Goal: Task Accomplishment & Management: Manage account settings

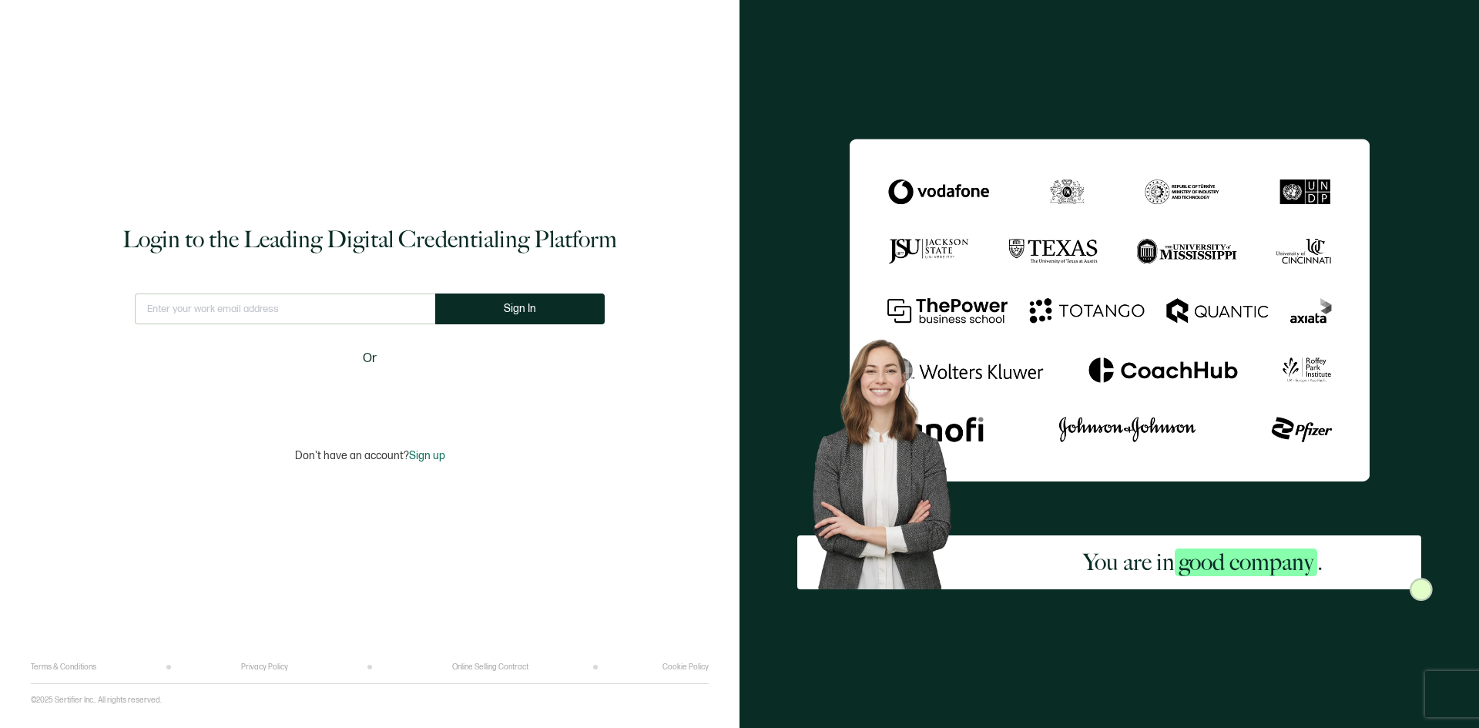
click at [274, 307] on input "text" at bounding box center [285, 309] width 300 height 31
type input "jmfeiler@mit.edu"
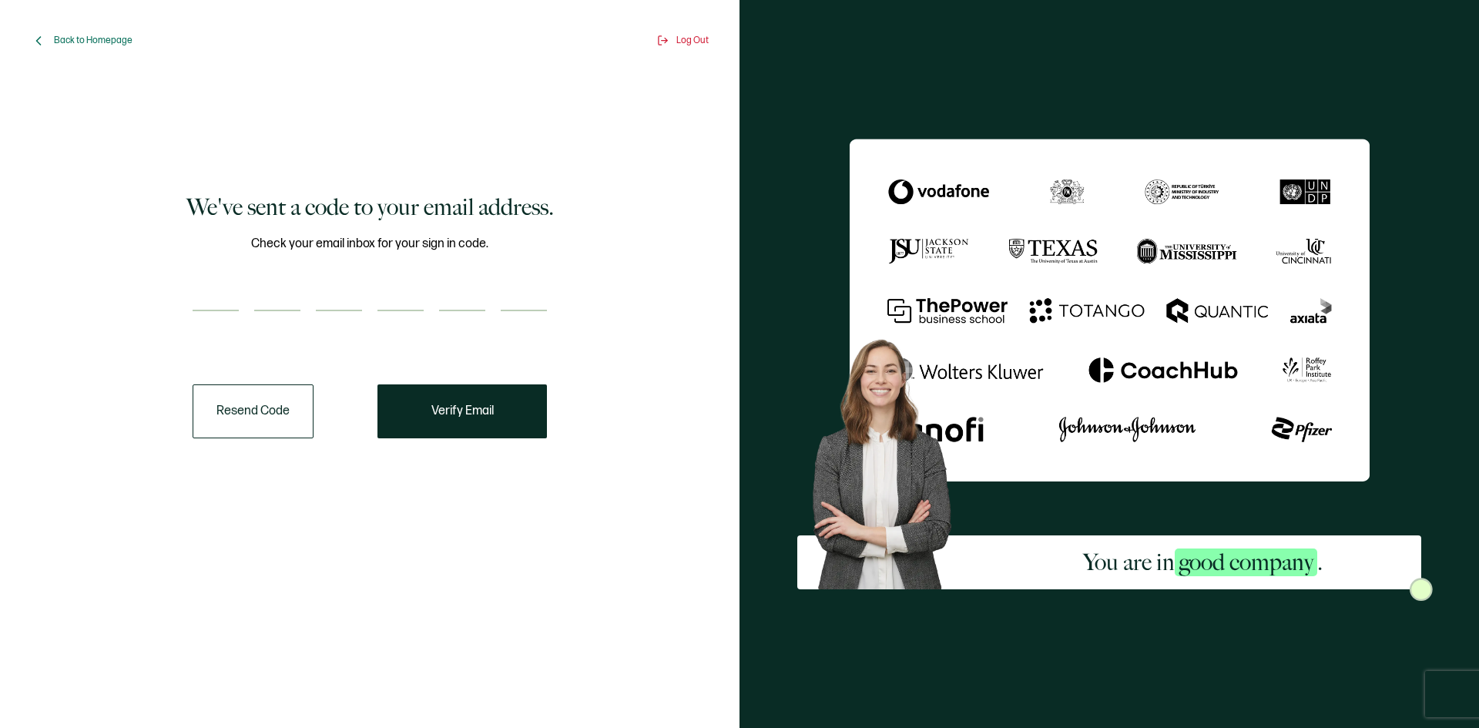
click at [228, 297] on input "number" at bounding box center [216, 295] width 46 height 31
paste input "4"
type input "4"
type input "5"
type input "2"
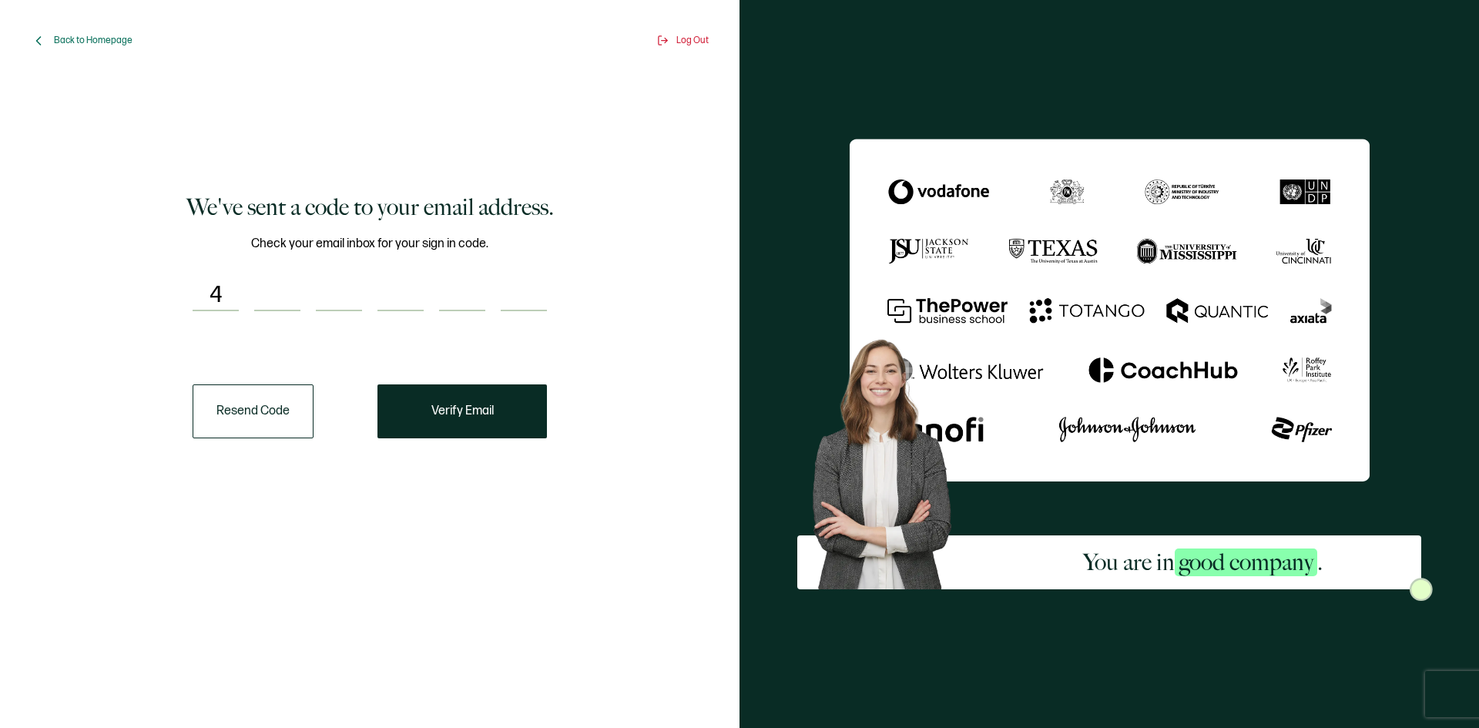
type input "8"
type input "3"
type input "9"
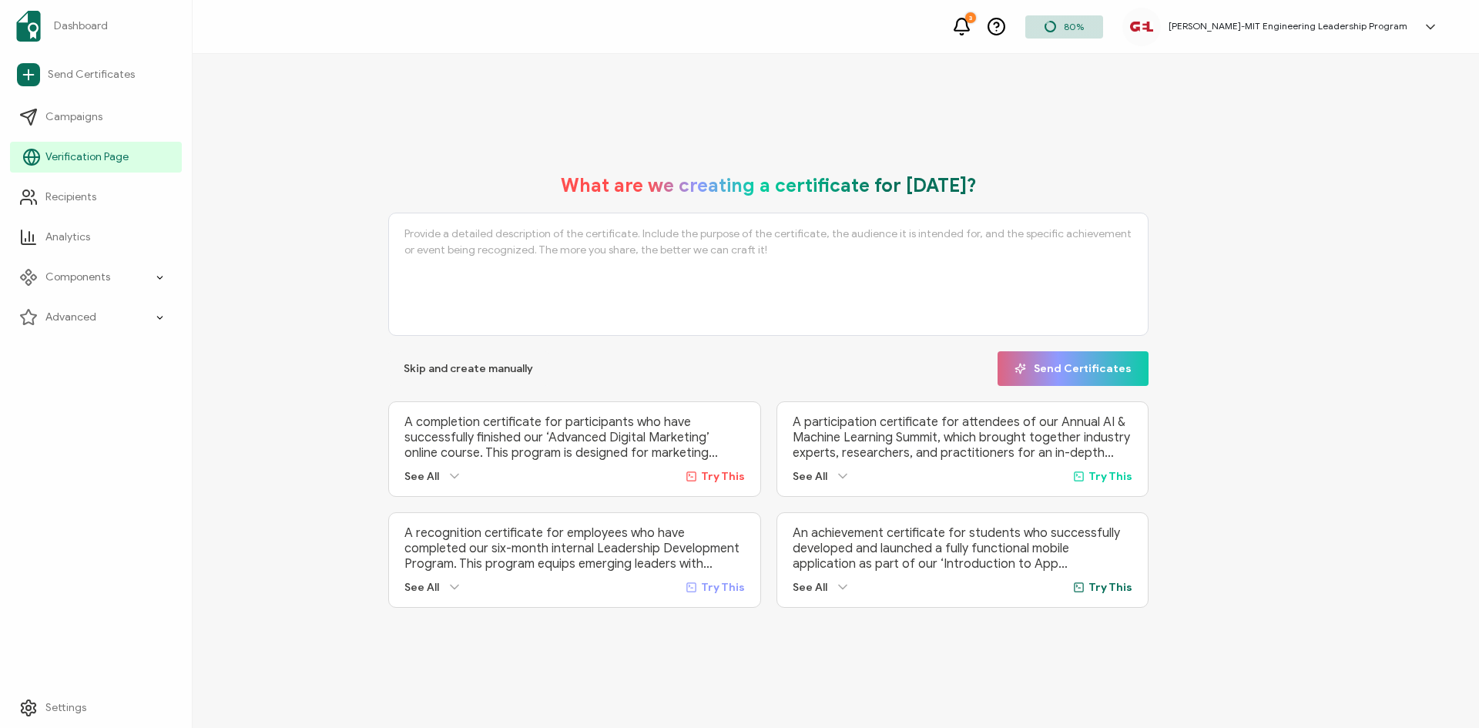
click at [55, 153] on span "Verification Page" at bounding box center [86, 156] width 83 height 15
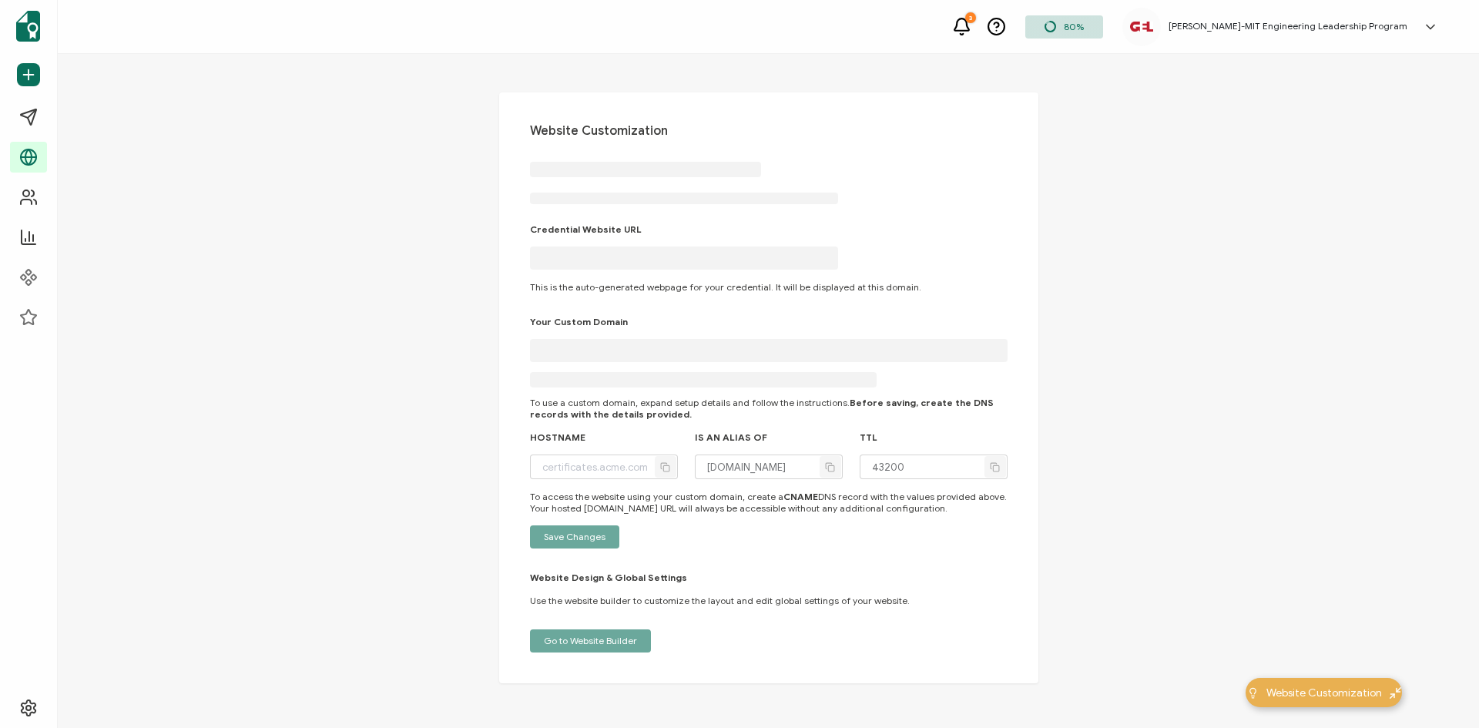
type input "mit.verified.cv"
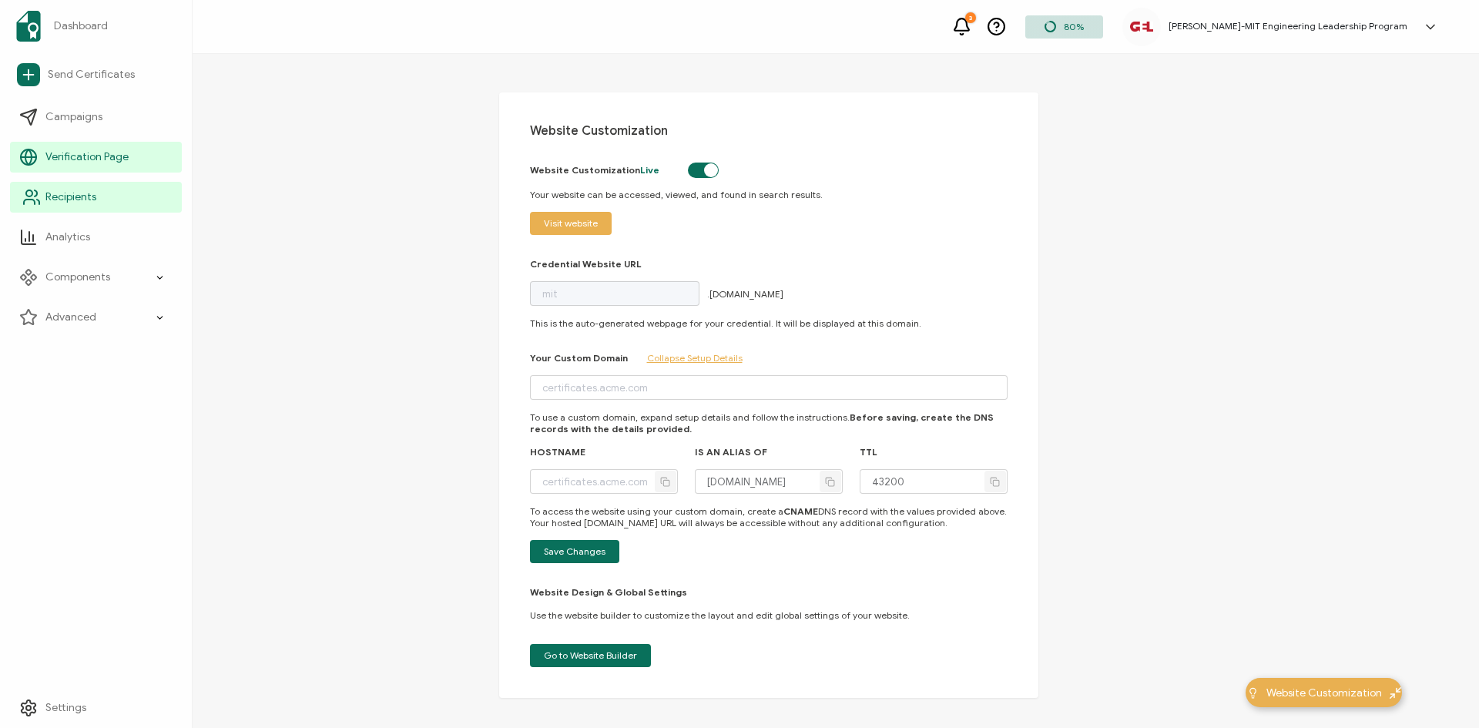
click at [90, 193] on span "Recipients" at bounding box center [70, 197] width 51 height 15
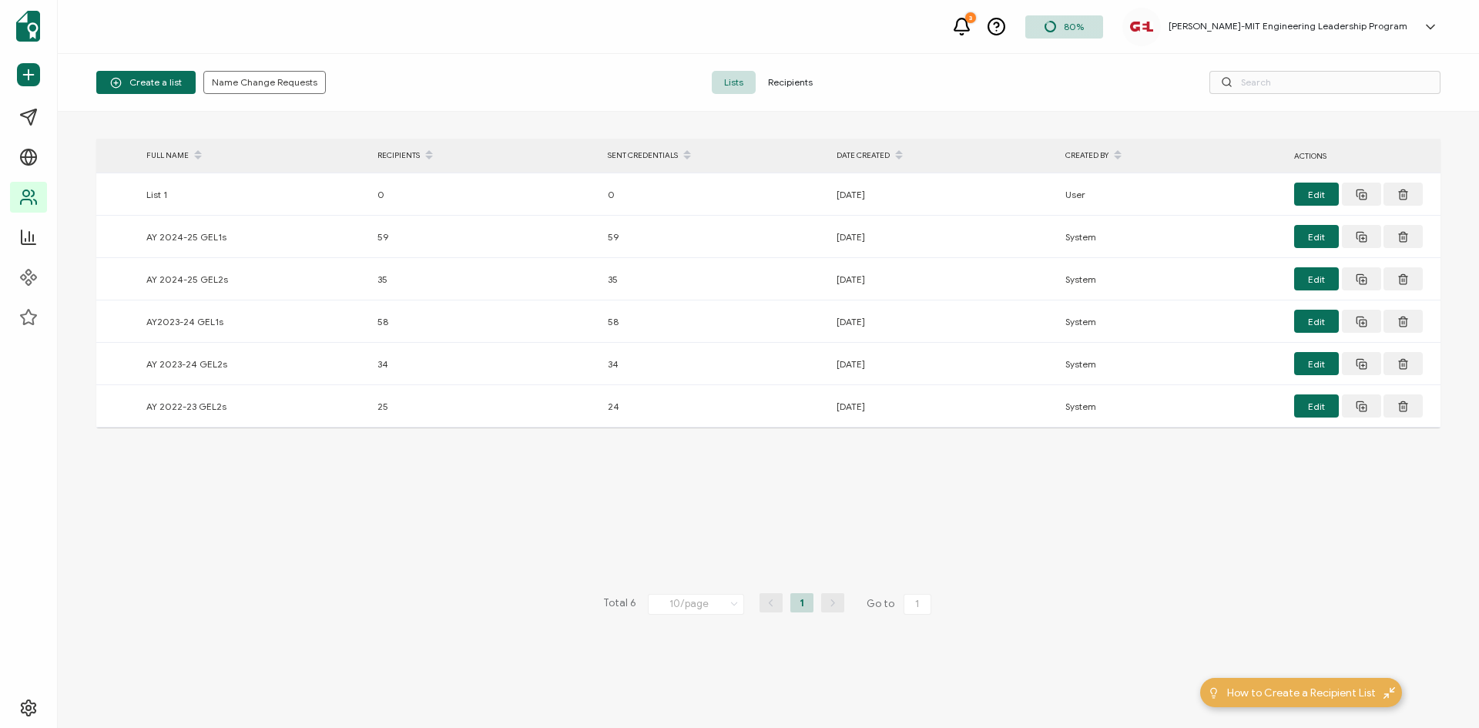
click at [1400, 25] on h5 "Gordon-MIT Engineering Leadership Program" at bounding box center [1288, 26] width 239 height 11
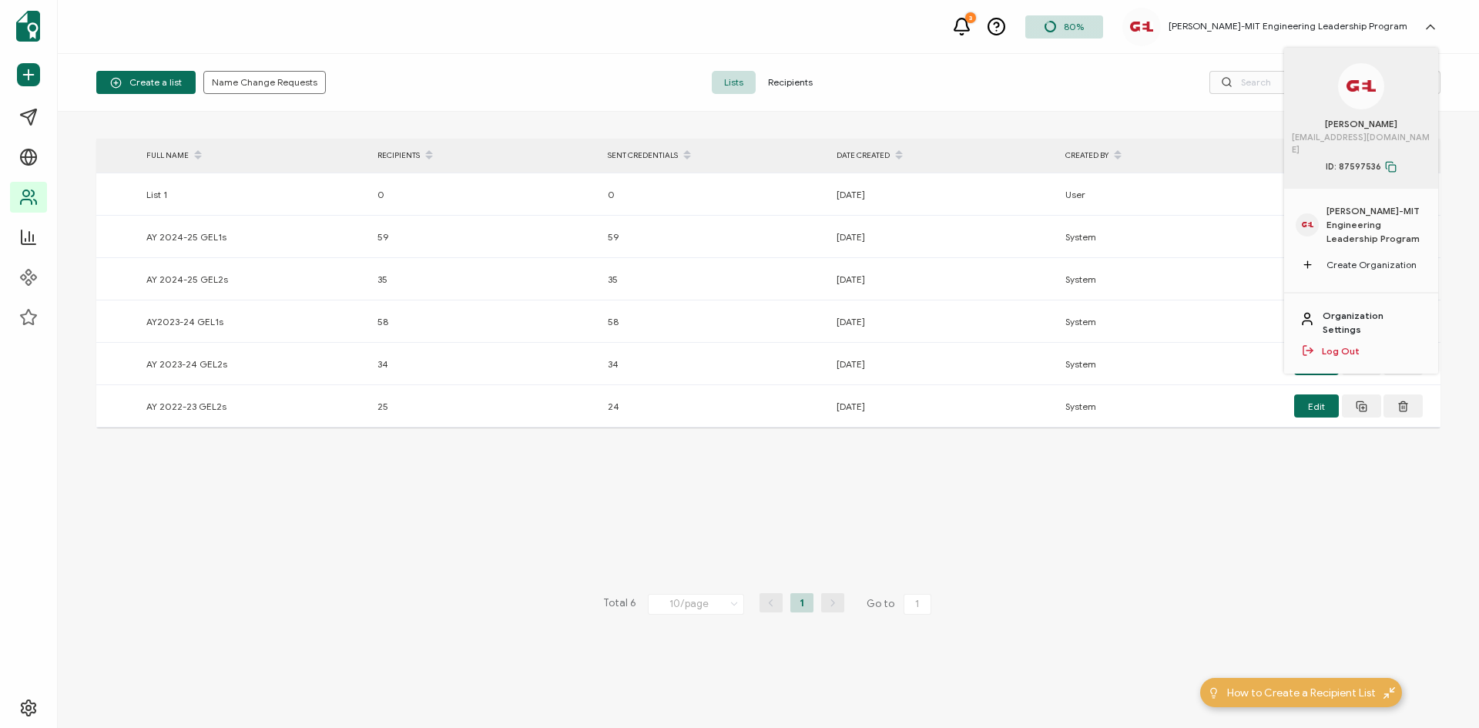
click at [1333, 309] on link "Organization Settings" at bounding box center [1373, 323] width 100 height 28
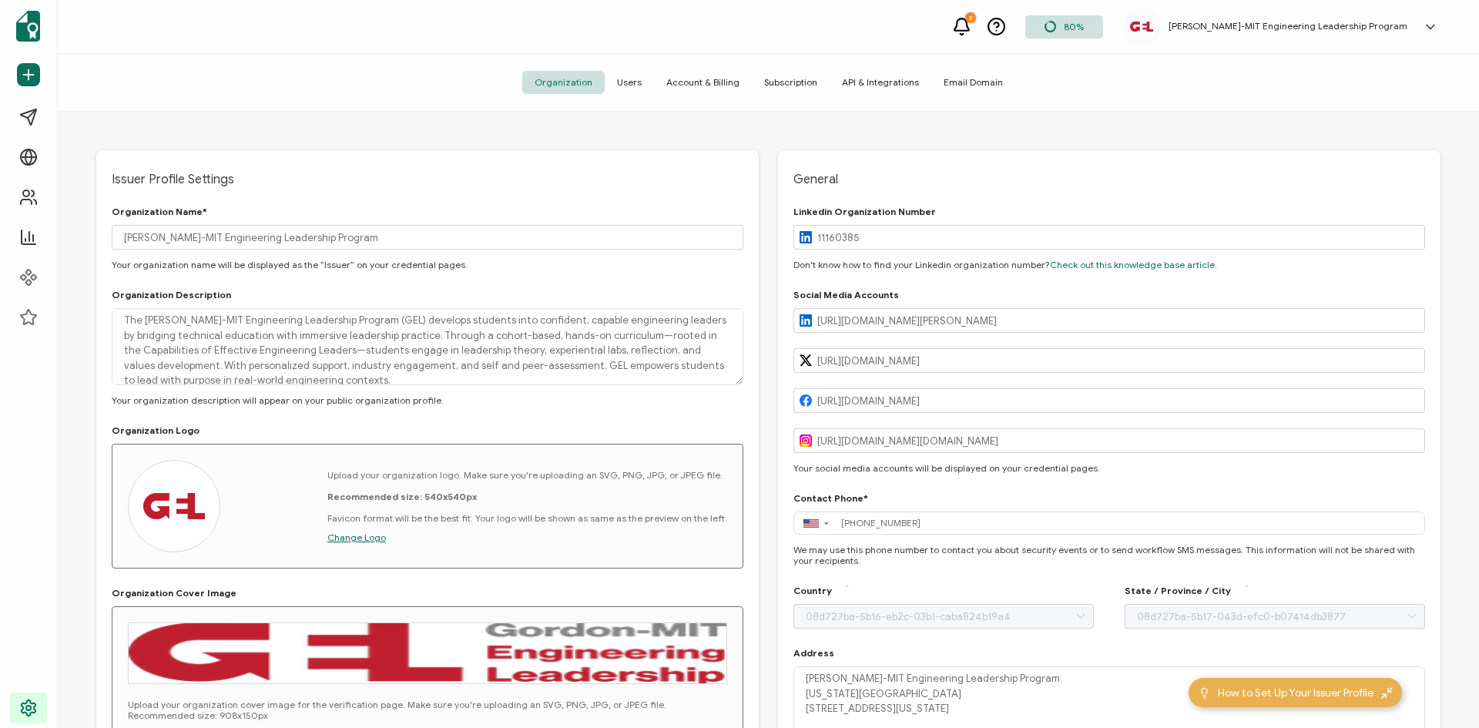
type input "United States"
type input "Massachusetts"
click at [765, 86] on span "Subscription" at bounding box center [791, 82] width 78 height 23
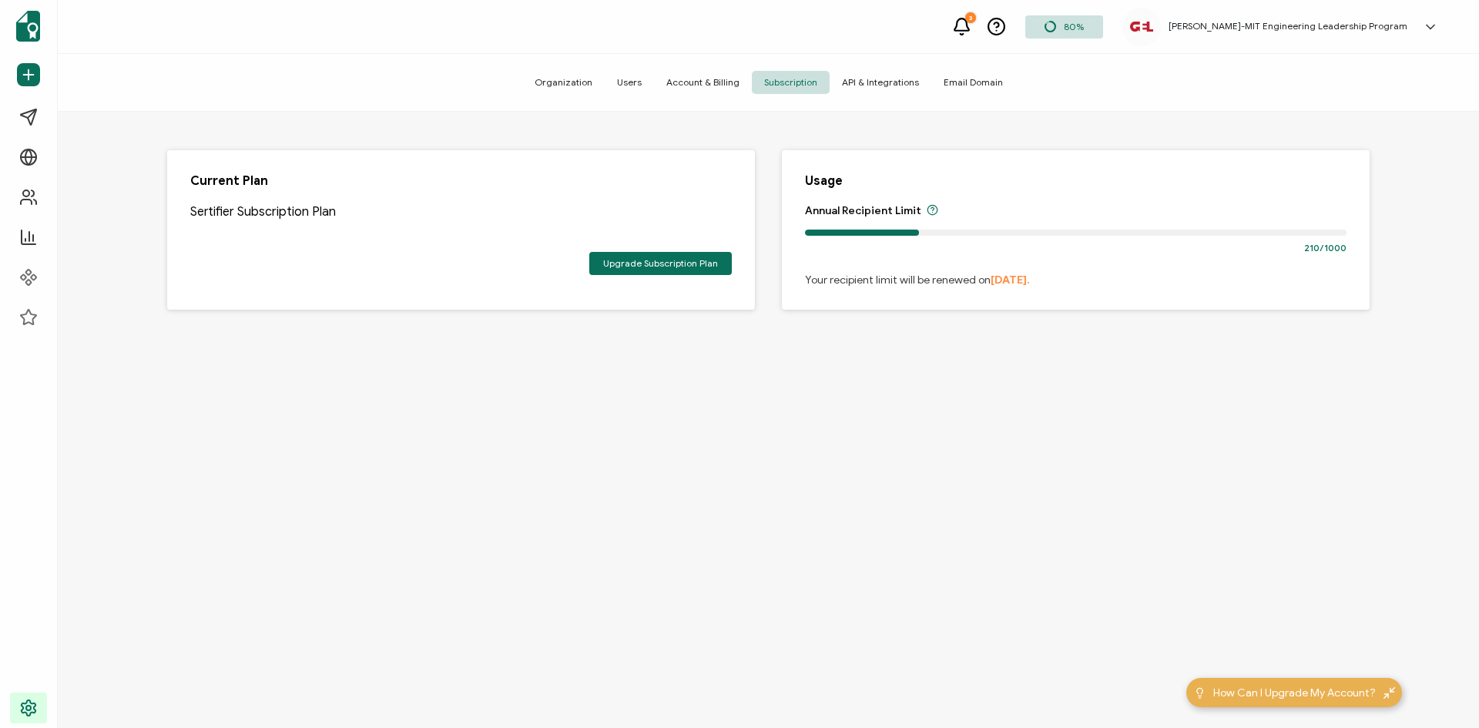
click at [708, 82] on span "Account & Billing" at bounding box center [703, 82] width 98 height 23
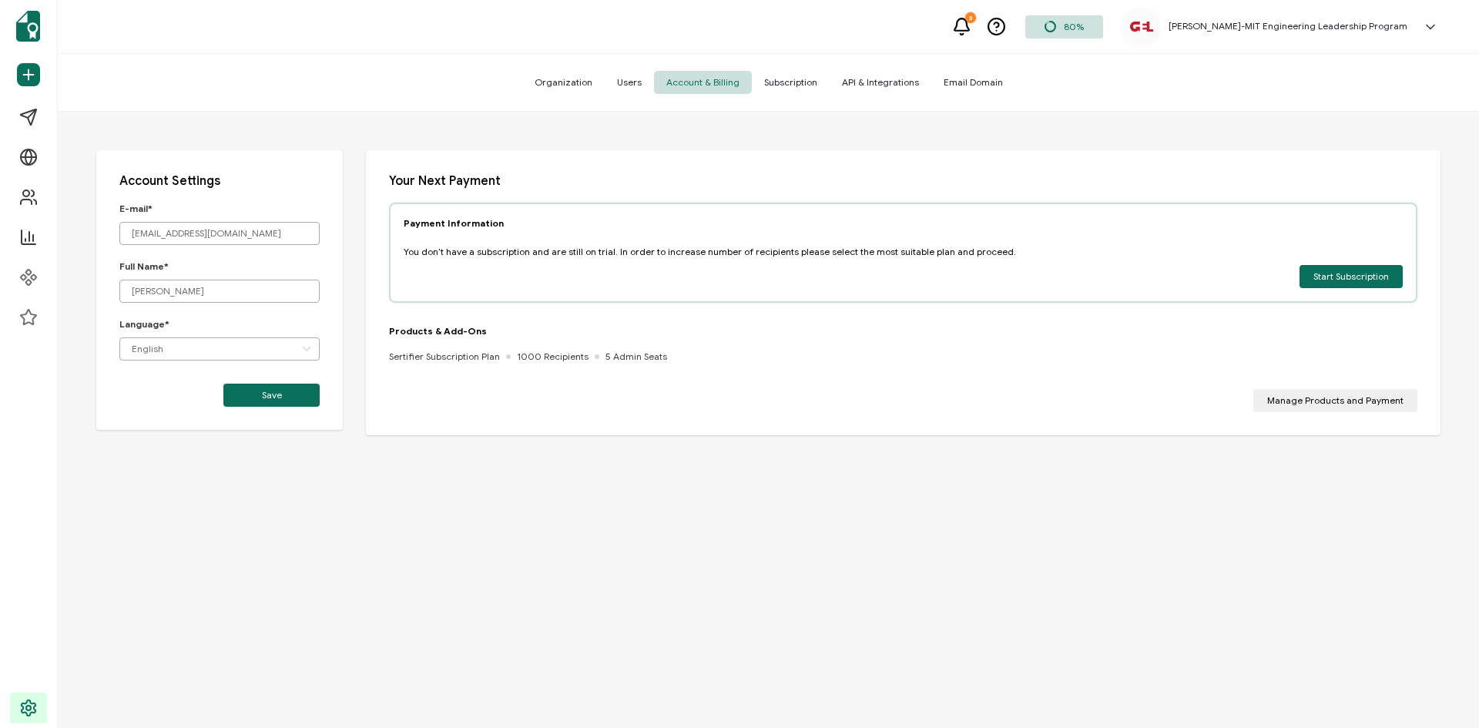
click at [635, 83] on span "Users" at bounding box center [629, 82] width 49 height 23
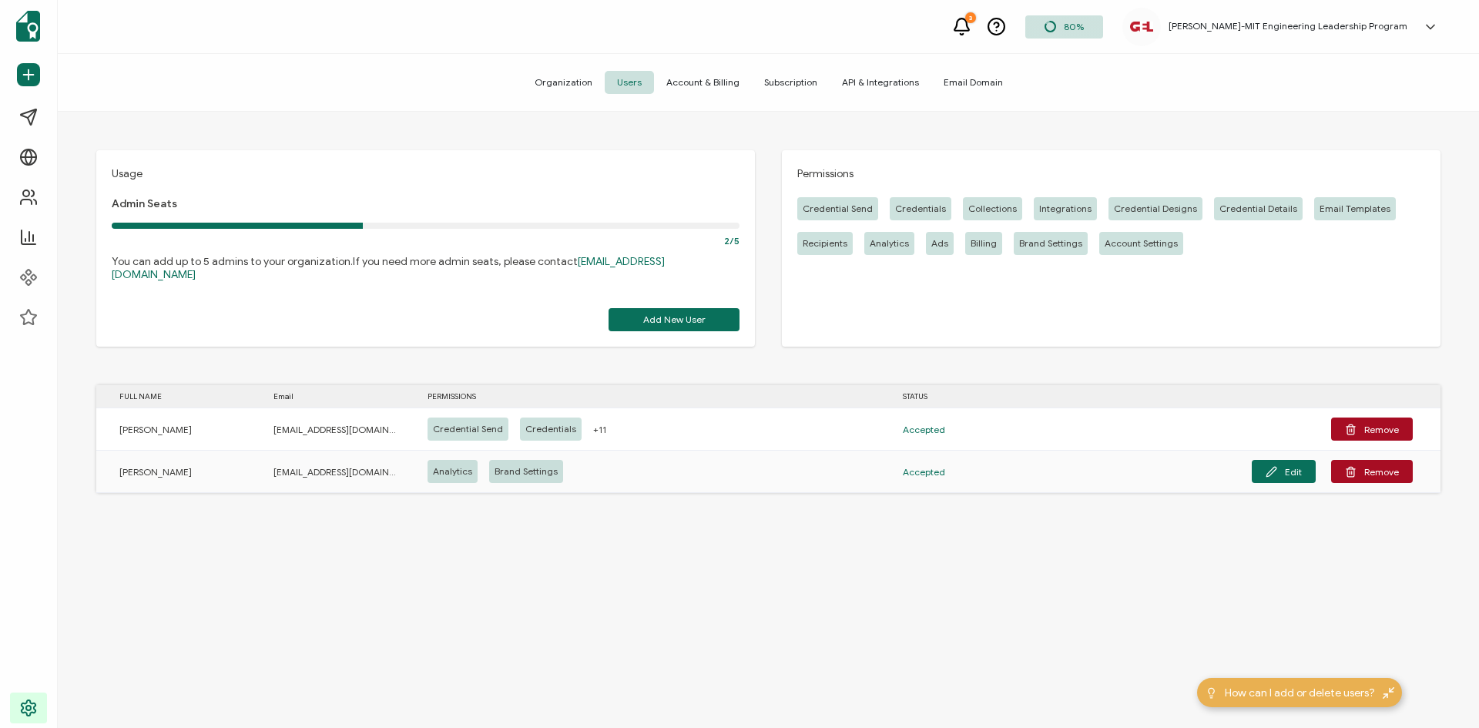
click at [566, 87] on span "Organization" at bounding box center [563, 82] width 82 height 23
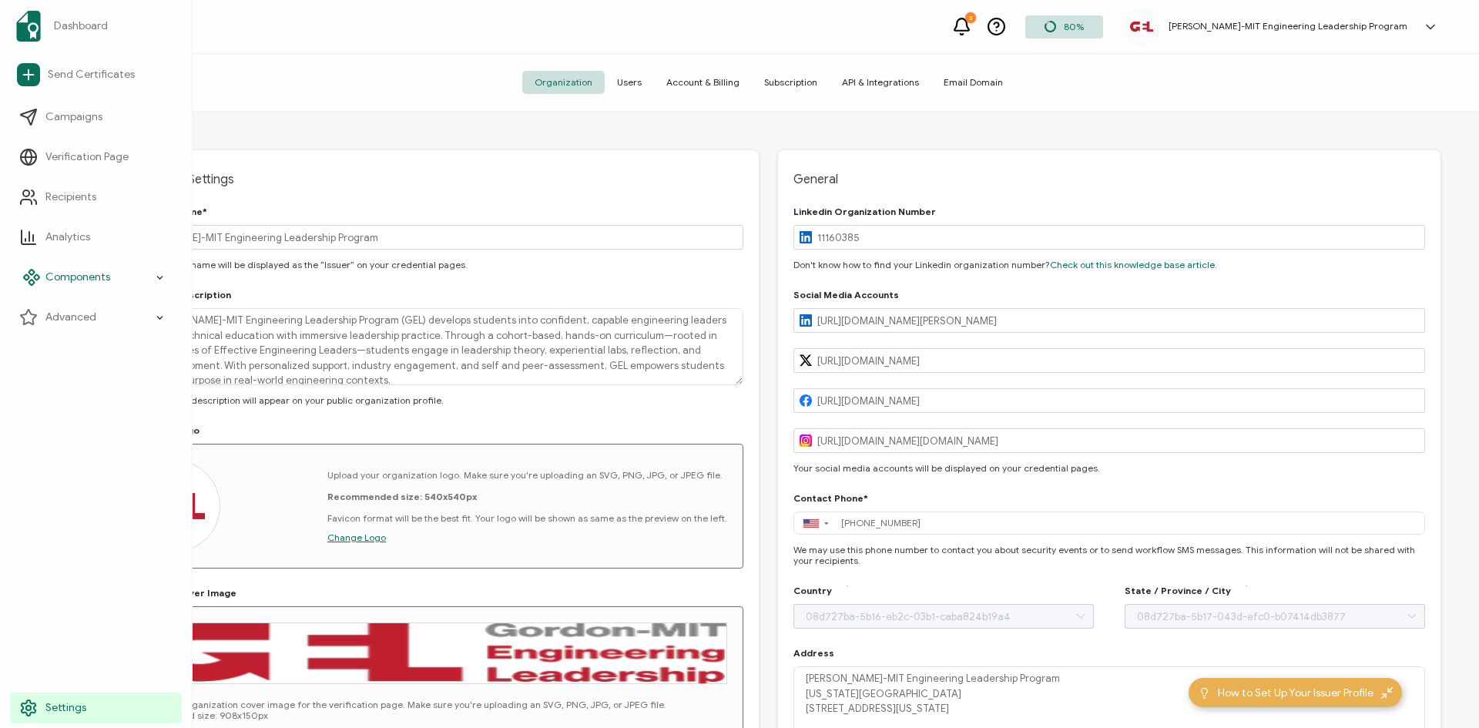
type input "United States"
type input "Massachusetts"
click at [32, 317] on icon at bounding box center [31, 317] width 18 height 18
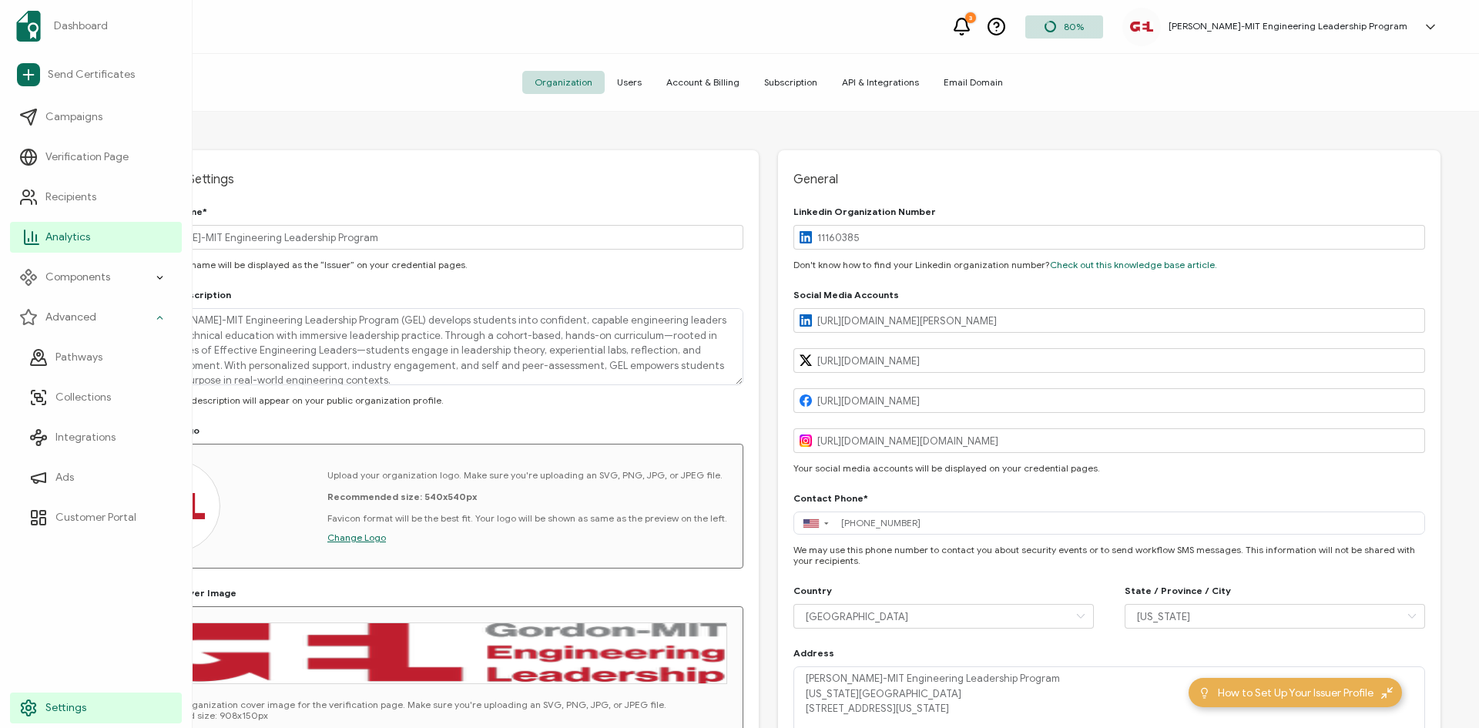
click at [87, 247] on link "Analytics" at bounding box center [96, 237] width 172 height 31
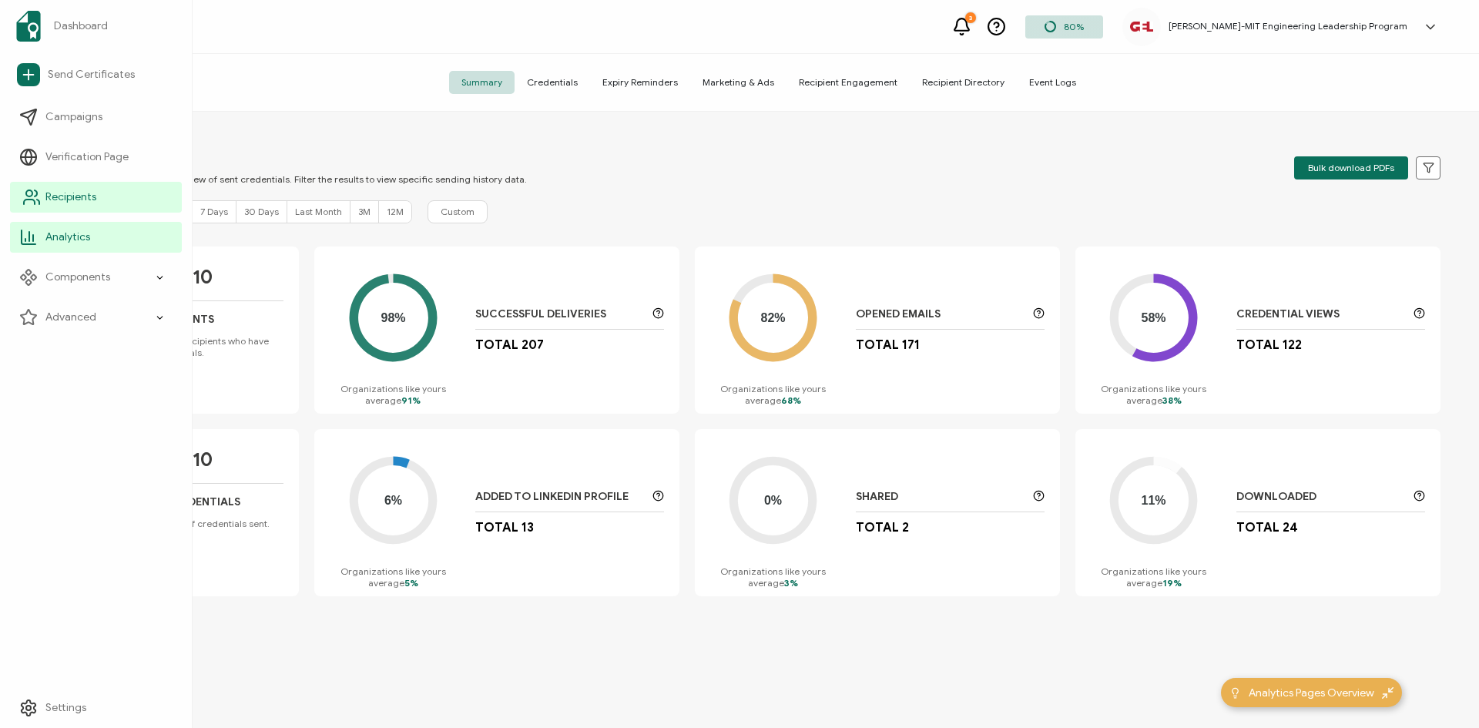
click at [67, 196] on span "Recipients" at bounding box center [70, 197] width 51 height 15
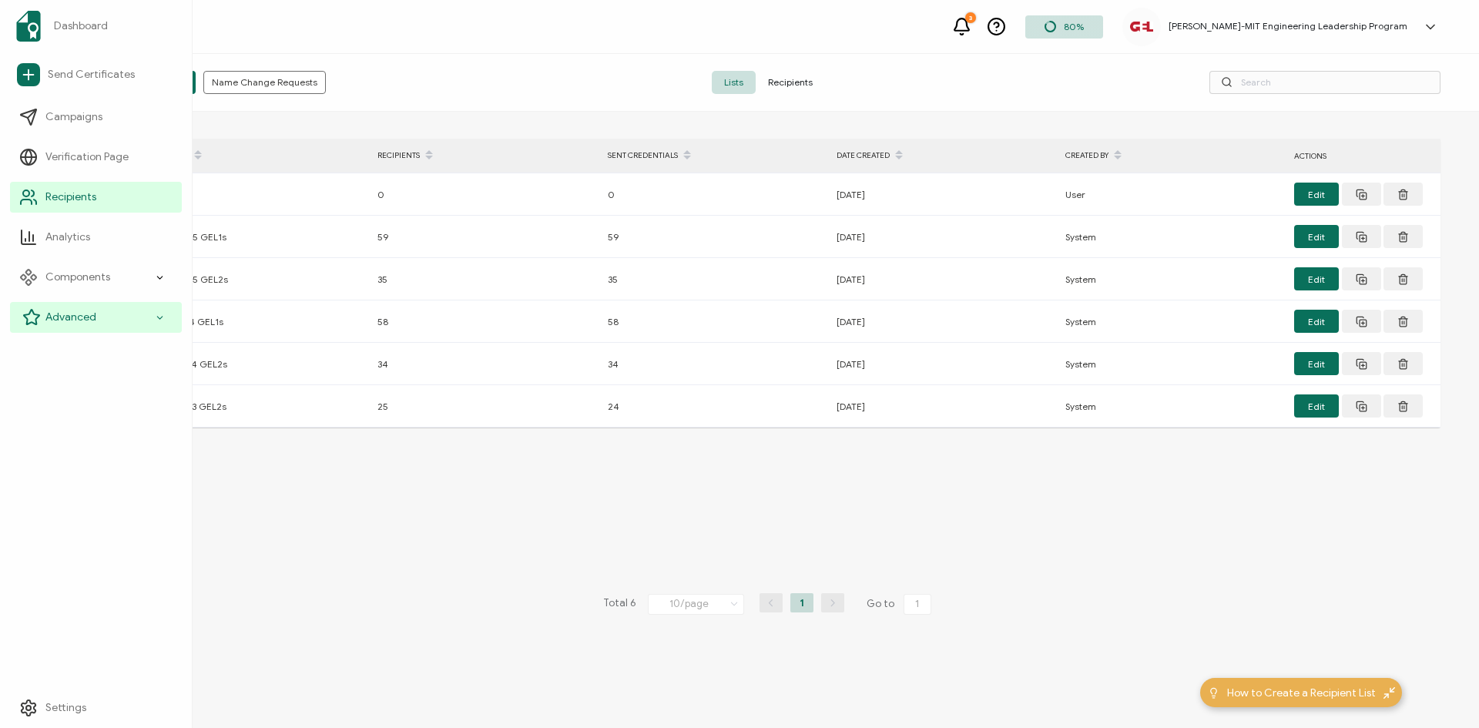
click at [76, 312] on span "Advanced" at bounding box center [70, 317] width 51 height 15
click at [91, 518] on span "Customer Portal" at bounding box center [95, 517] width 81 height 15
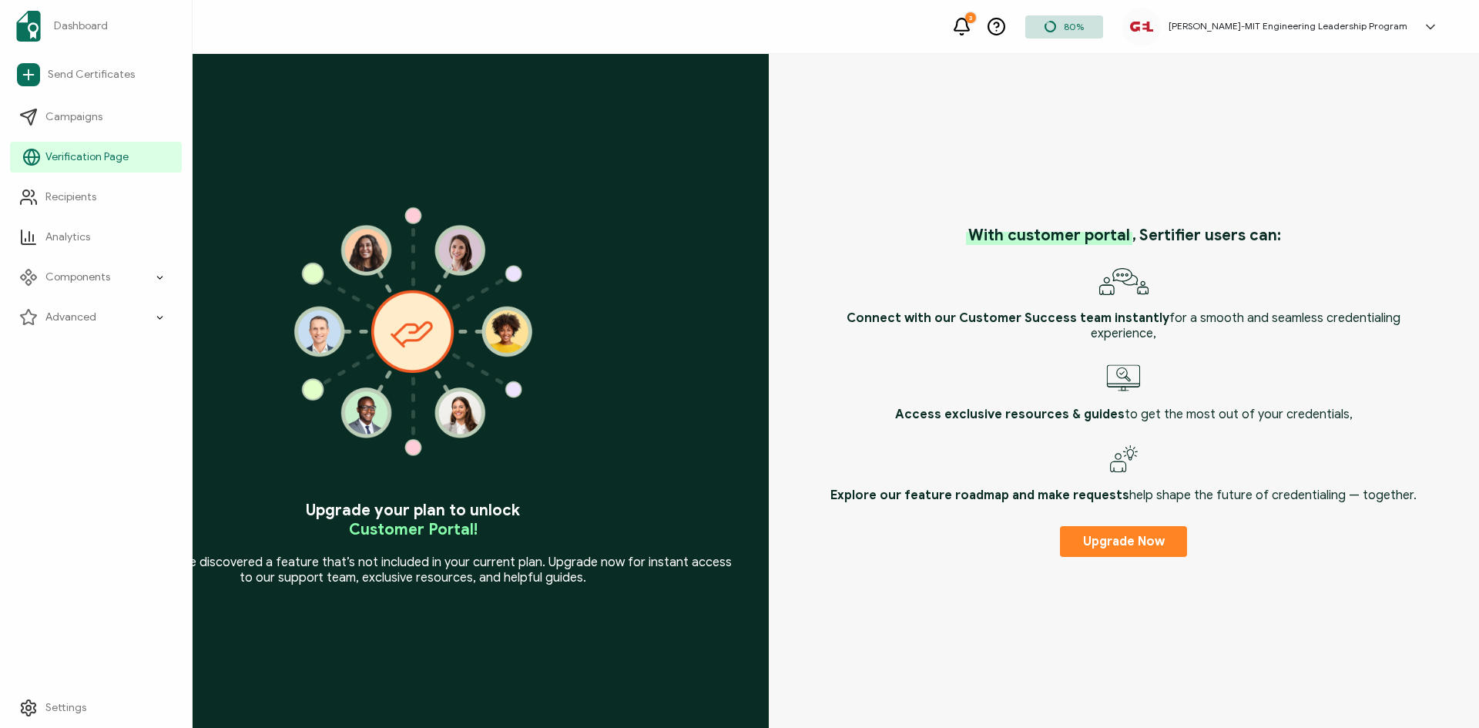
click at [56, 157] on span "Verification Page" at bounding box center [86, 156] width 83 height 15
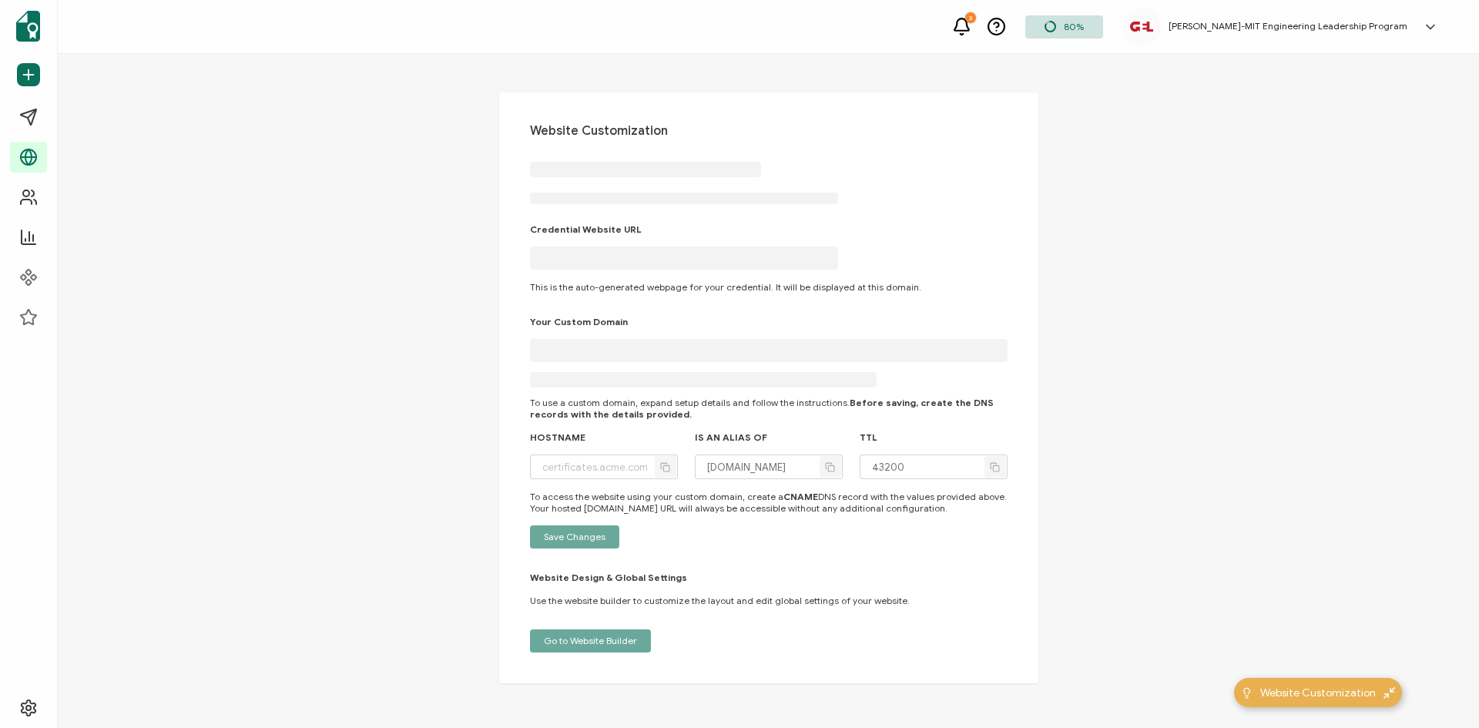
type input "mit.verified.cv"
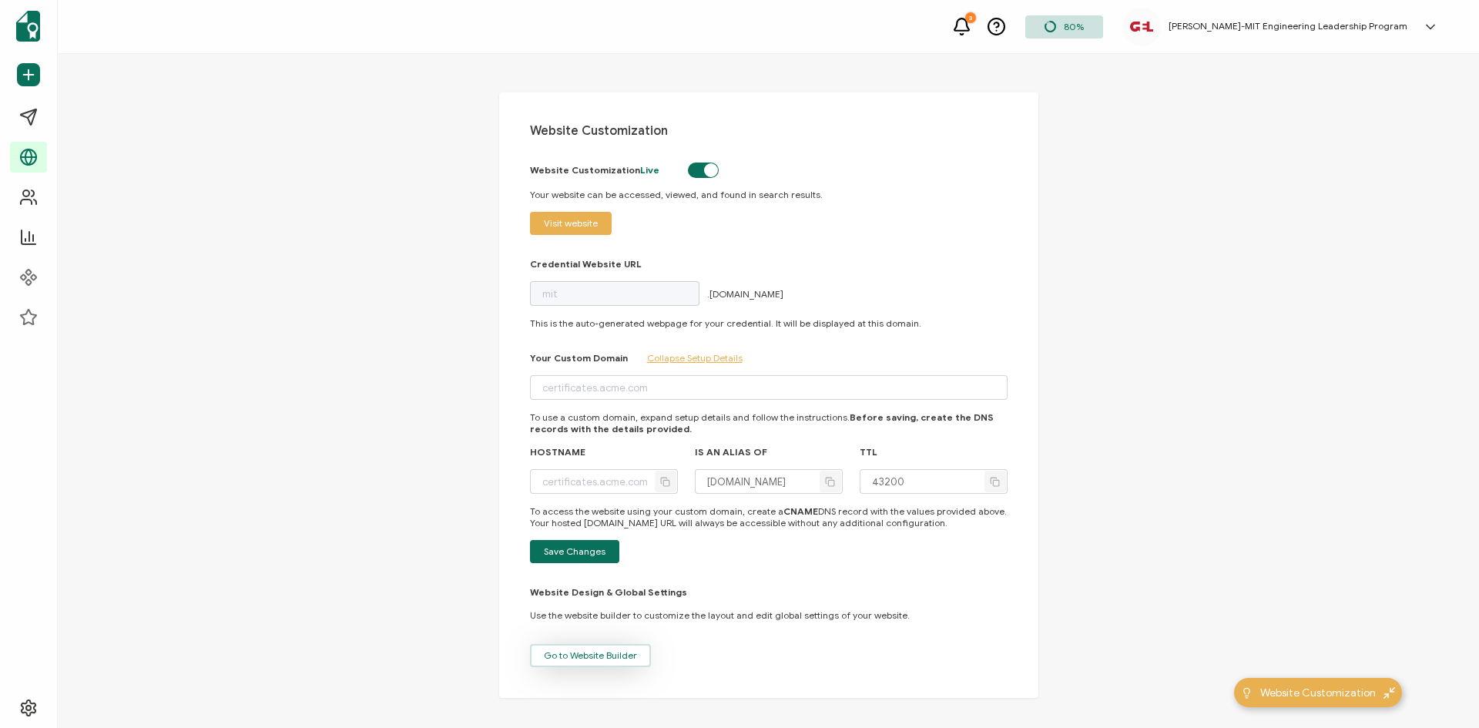
click at [612, 661] on button "Go to Website Builder" at bounding box center [590, 655] width 121 height 23
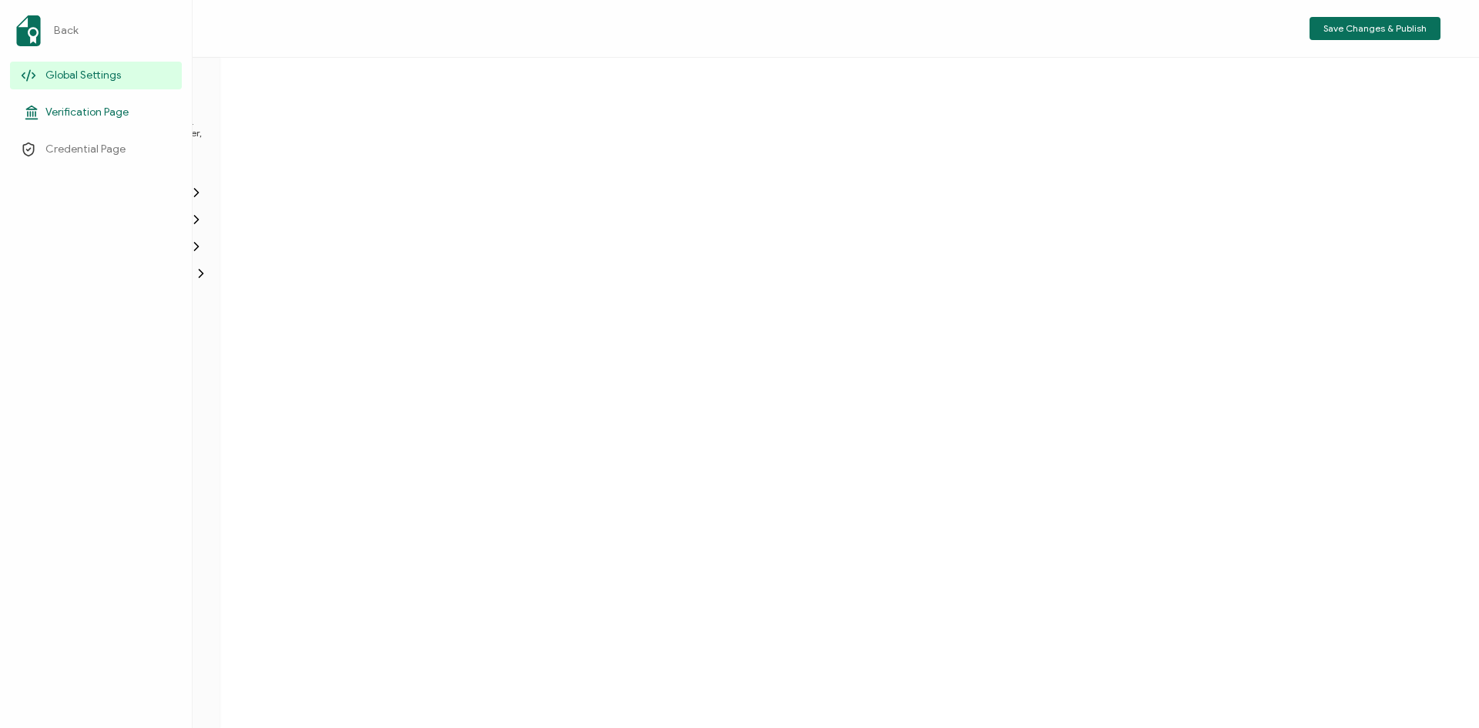
click at [58, 114] on span "Verification Page" at bounding box center [86, 112] width 83 height 15
click at [62, 114] on span "Verification Page" at bounding box center [86, 112] width 83 height 15
click at [75, 149] on span "Credential Page" at bounding box center [85, 149] width 80 height 15
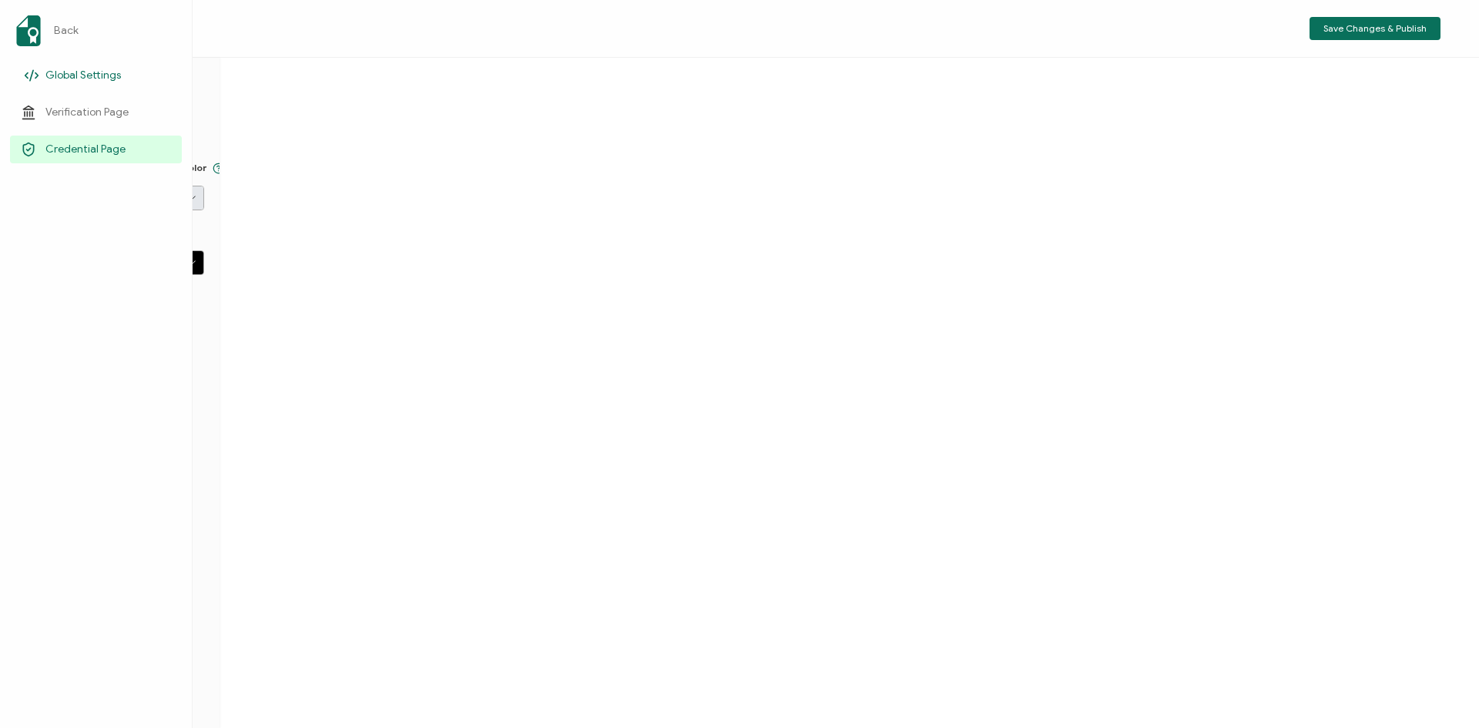
click at [42, 70] on link "Global Settings" at bounding box center [96, 76] width 172 height 28
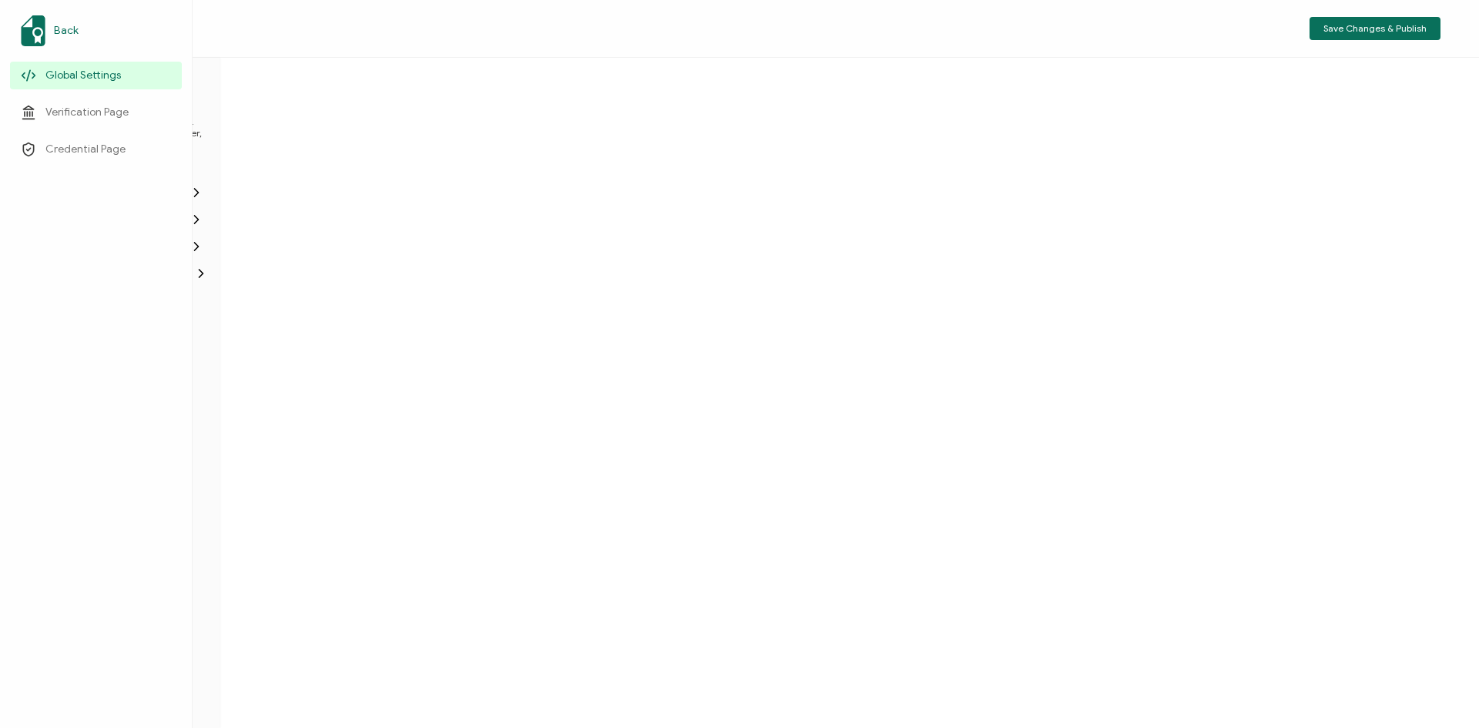
click at [35, 32] on img at bounding box center [33, 30] width 25 height 31
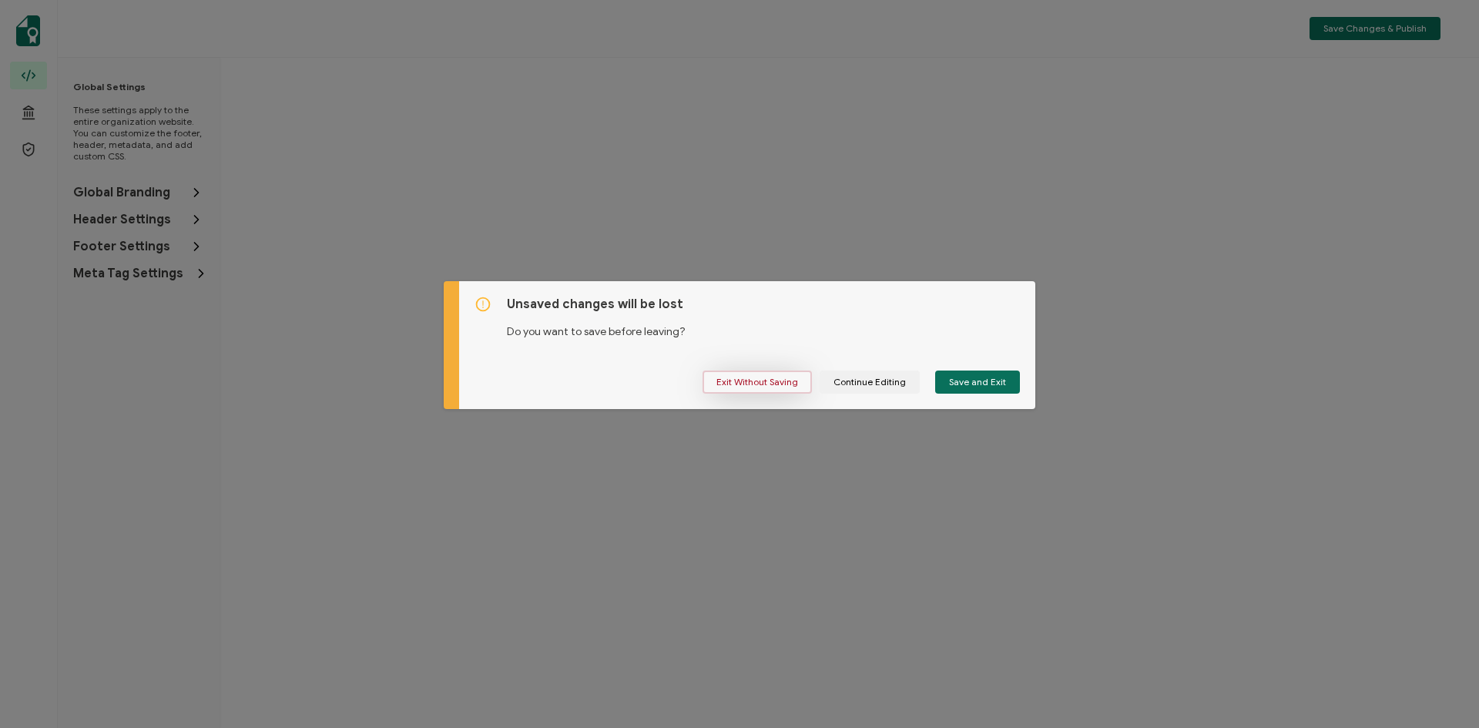
click at [779, 380] on span "Exit Without Saving" at bounding box center [757, 381] width 82 height 9
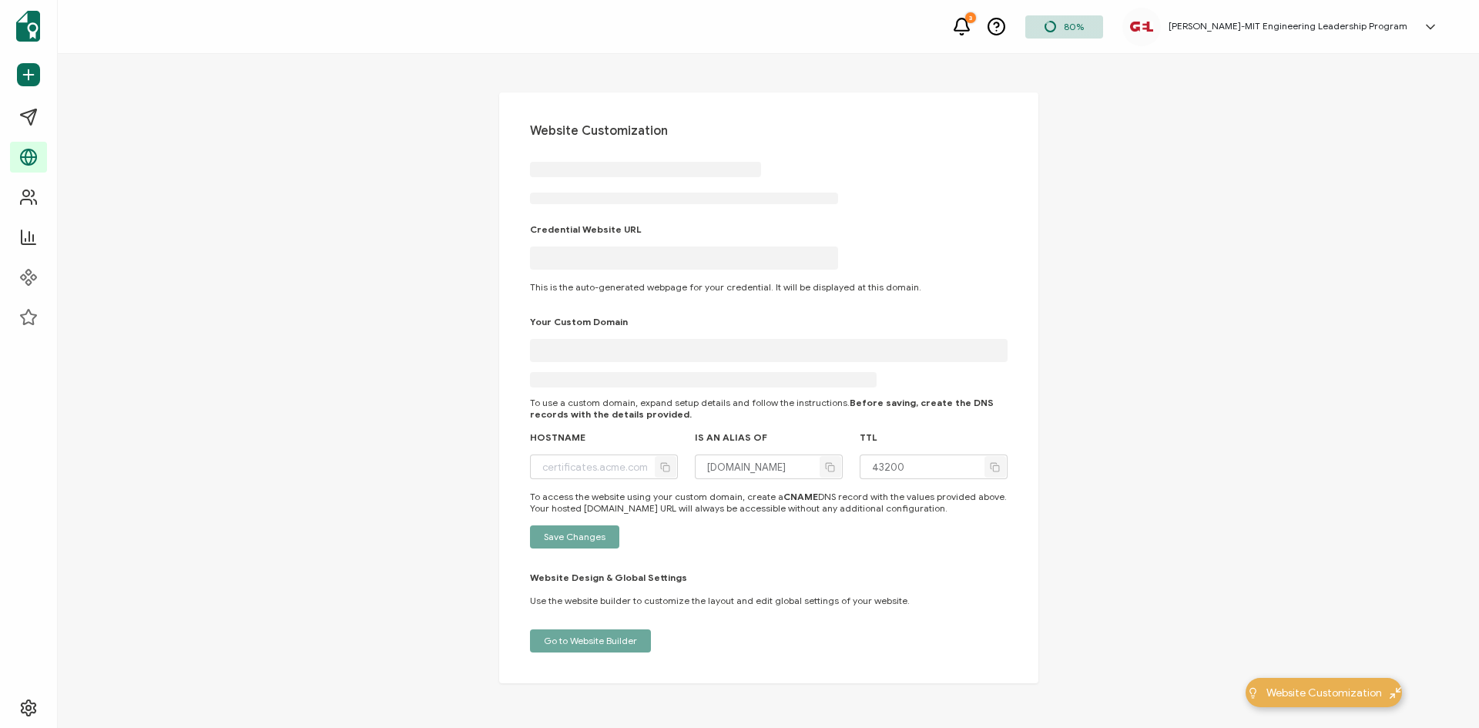
type input "mit.verified.cv"
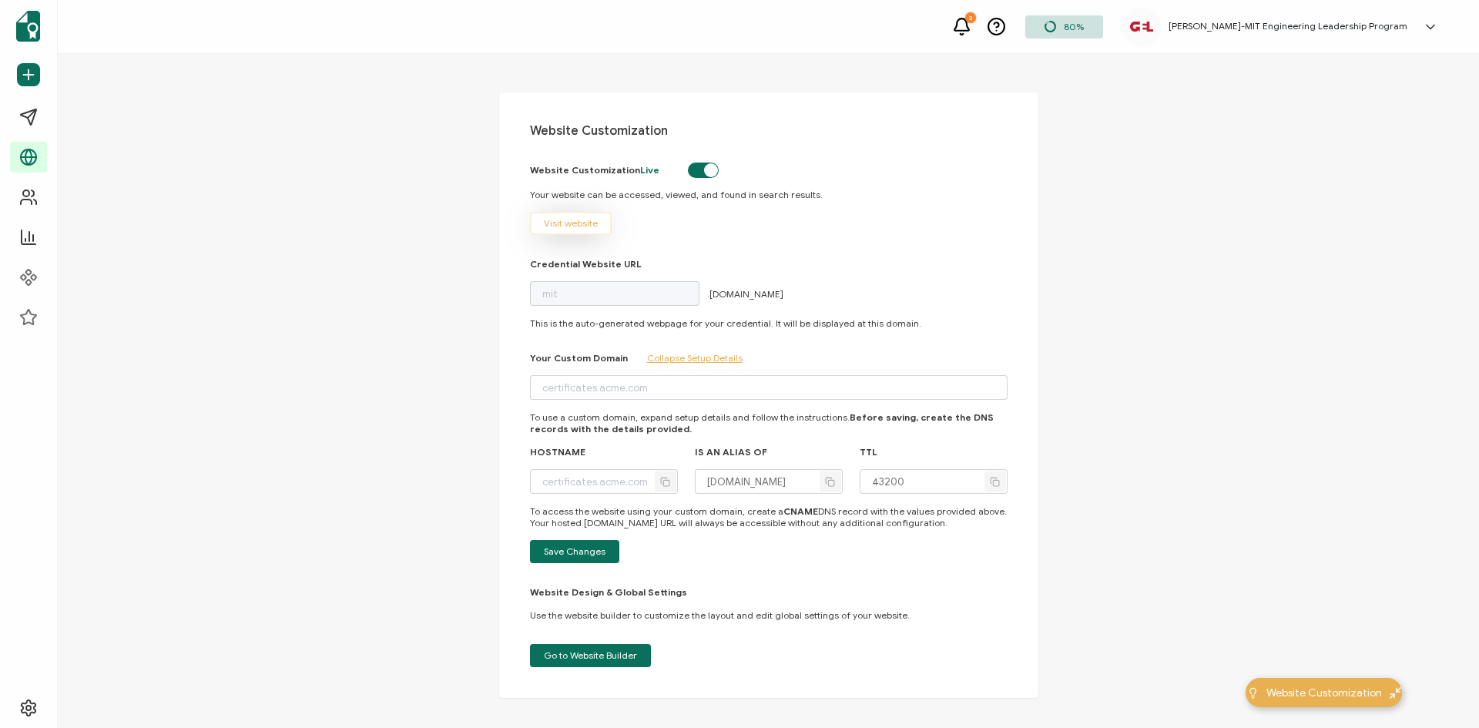
click at [577, 228] on span "Visit website" at bounding box center [571, 223] width 54 height 9
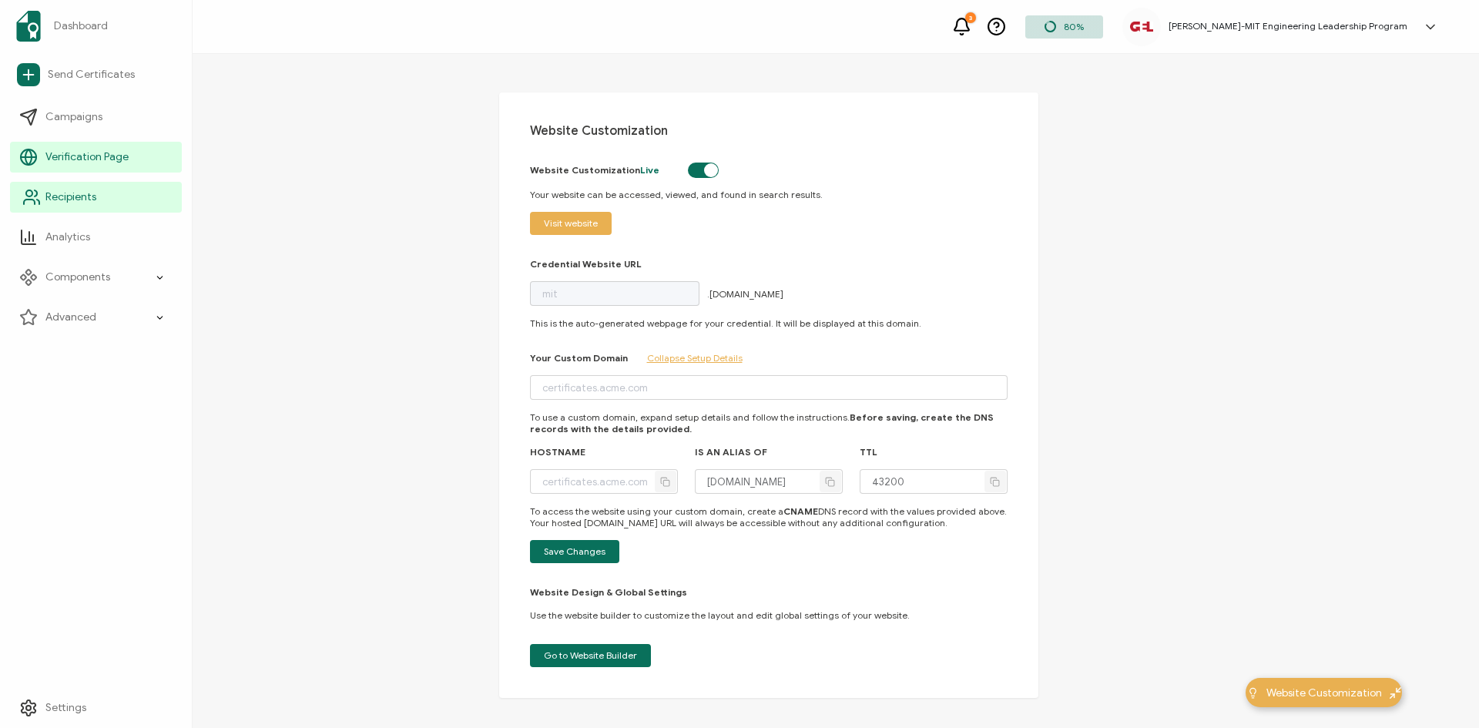
click at [52, 196] on span "Recipients" at bounding box center [70, 197] width 51 height 15
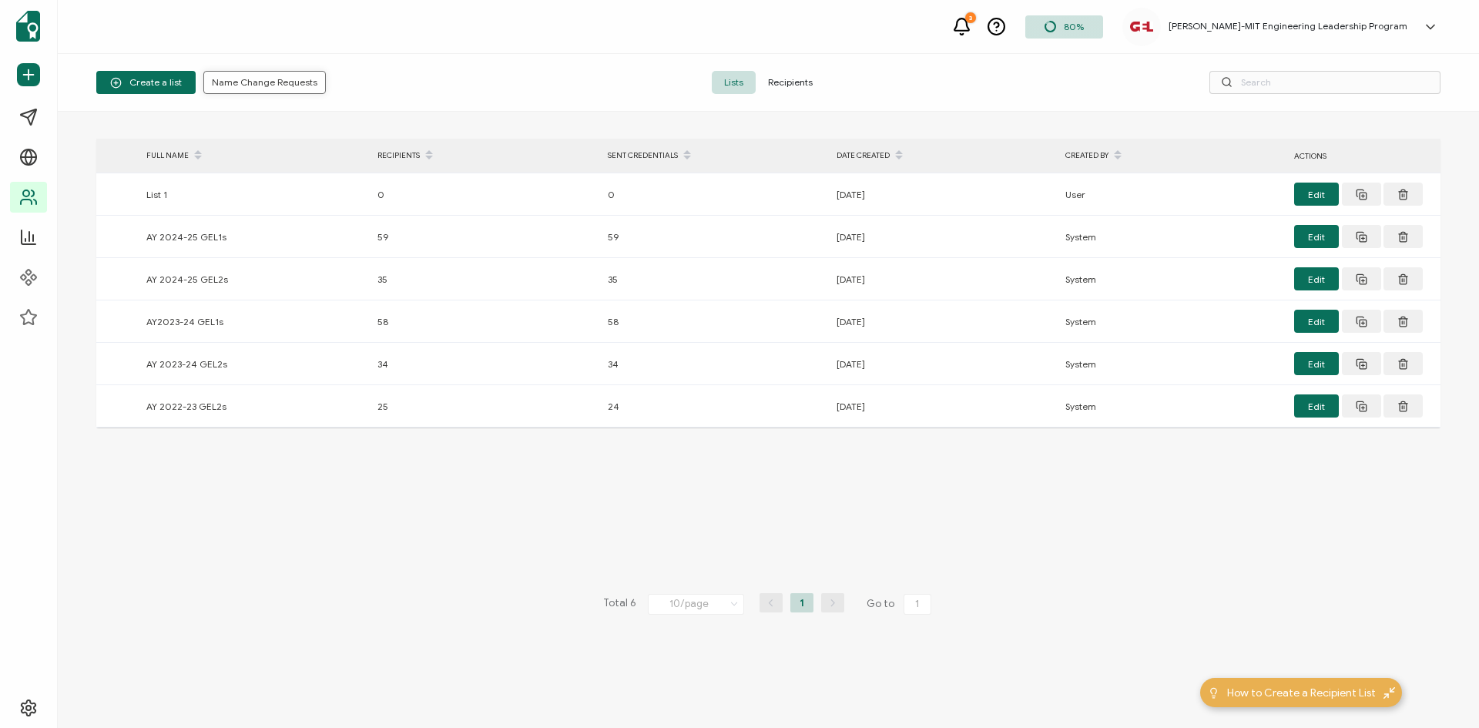
click at [258, 83] on span "Name Change Requests" at bounding box center [265, 82] width 106 height 9
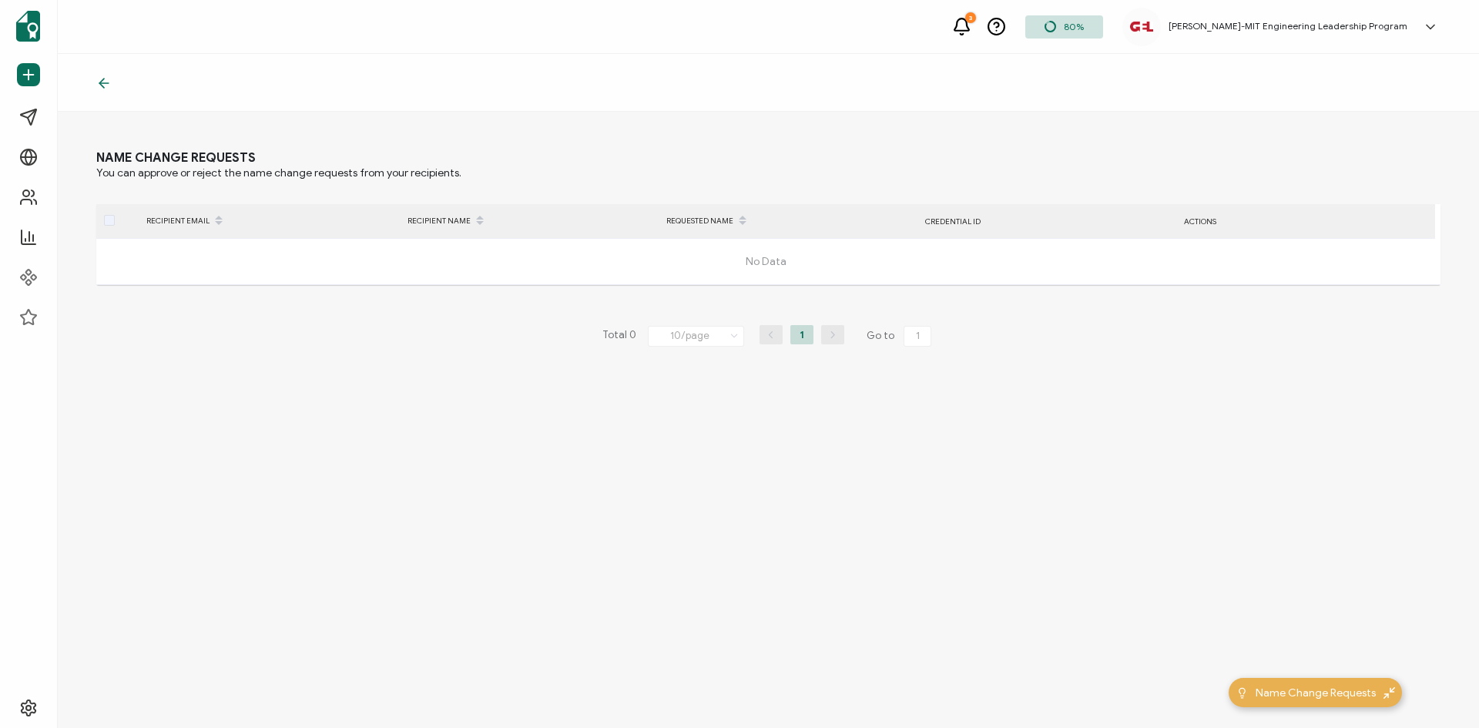
click at [102, 90] on icon at bounding box center [103, 82] width 15 height 15
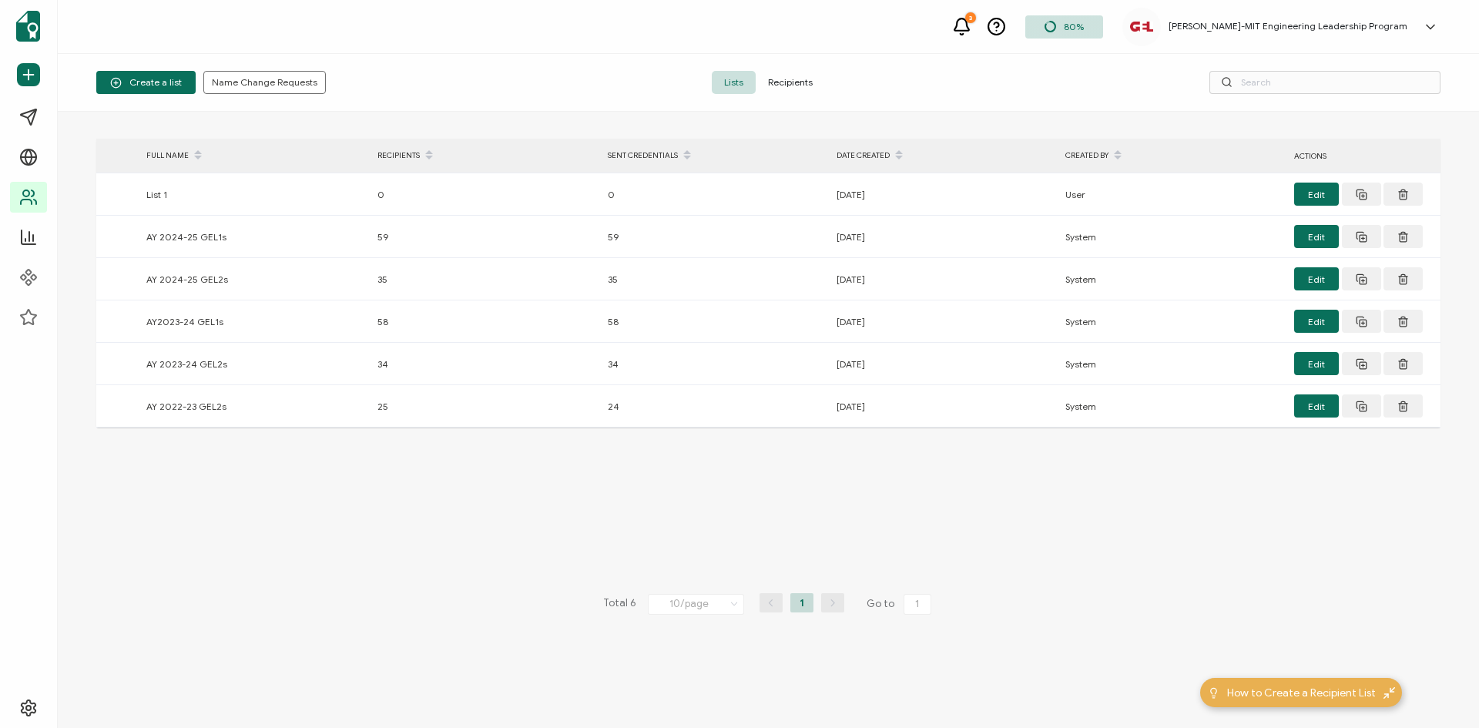
click at [783, 82] on span "Recipients" at bounding box center [790, 82] width 69 height 23
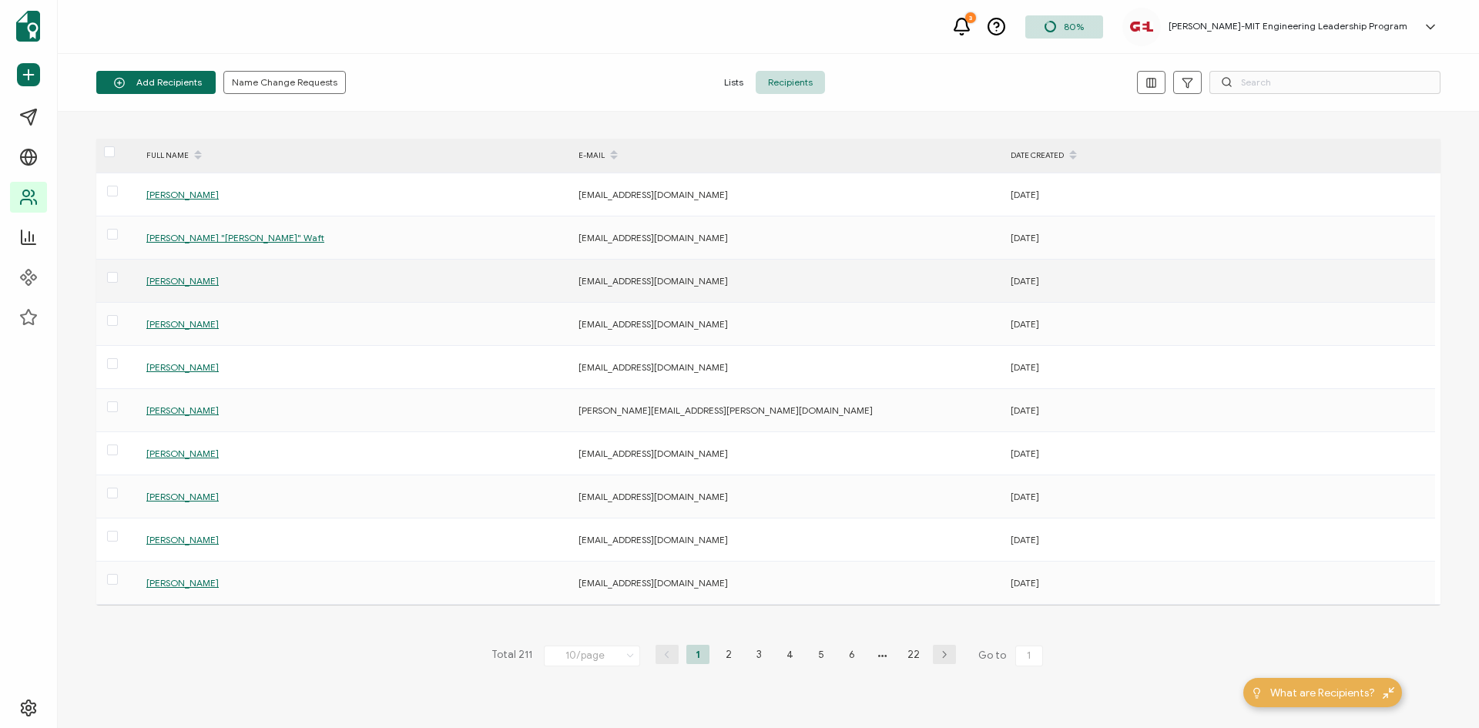
scroll to position [52, 0]
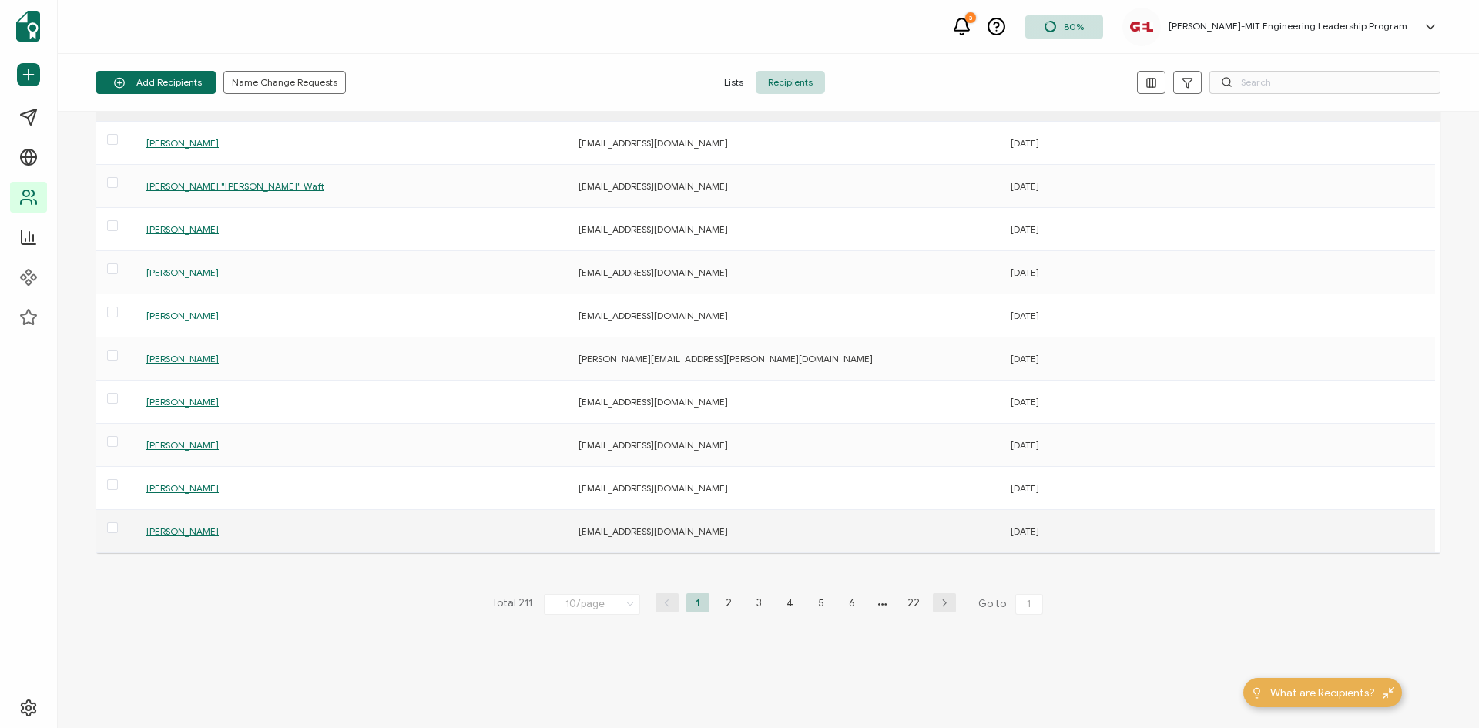
click at [159, 534] on span "Jade Sund" at bounding box center [182, 531] width 72 height 12
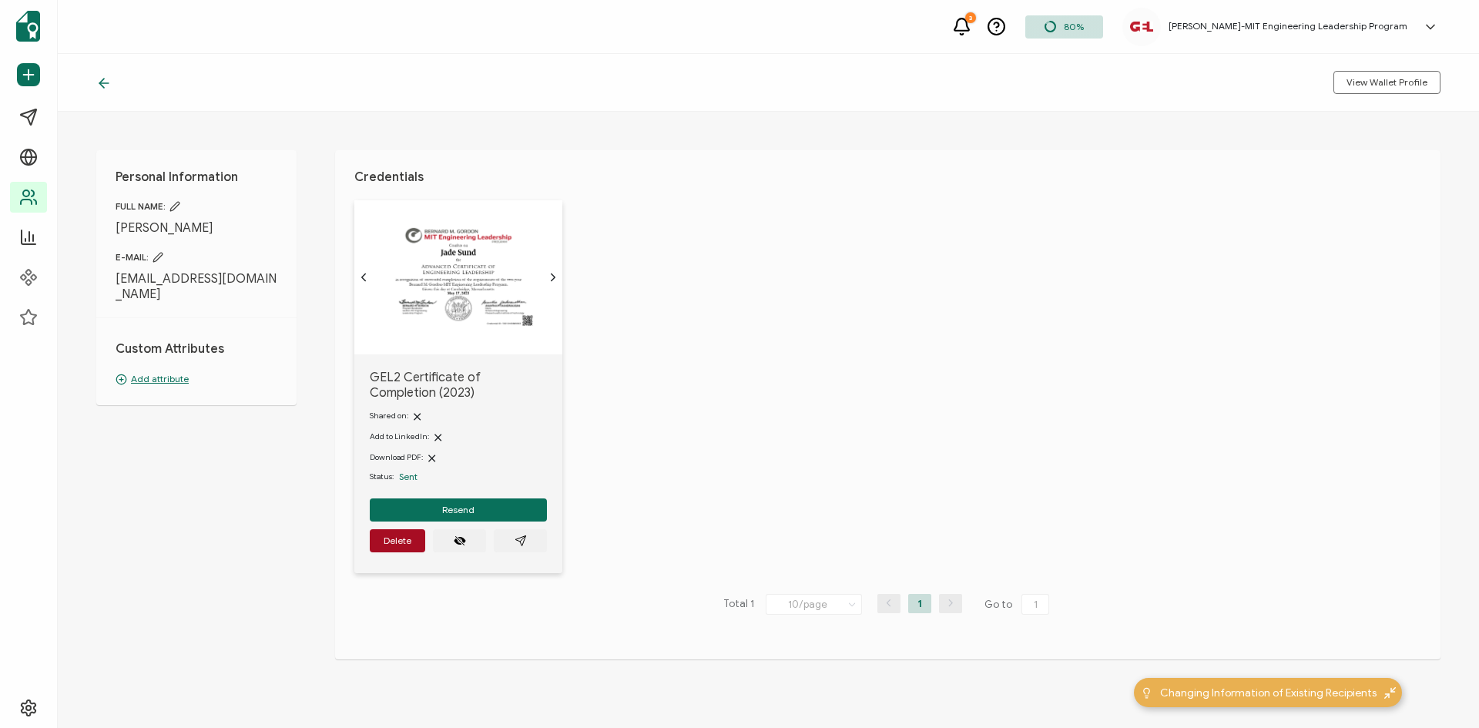
click at [110, 81] on icon at bounding box center [103, 82] width 15 height 15
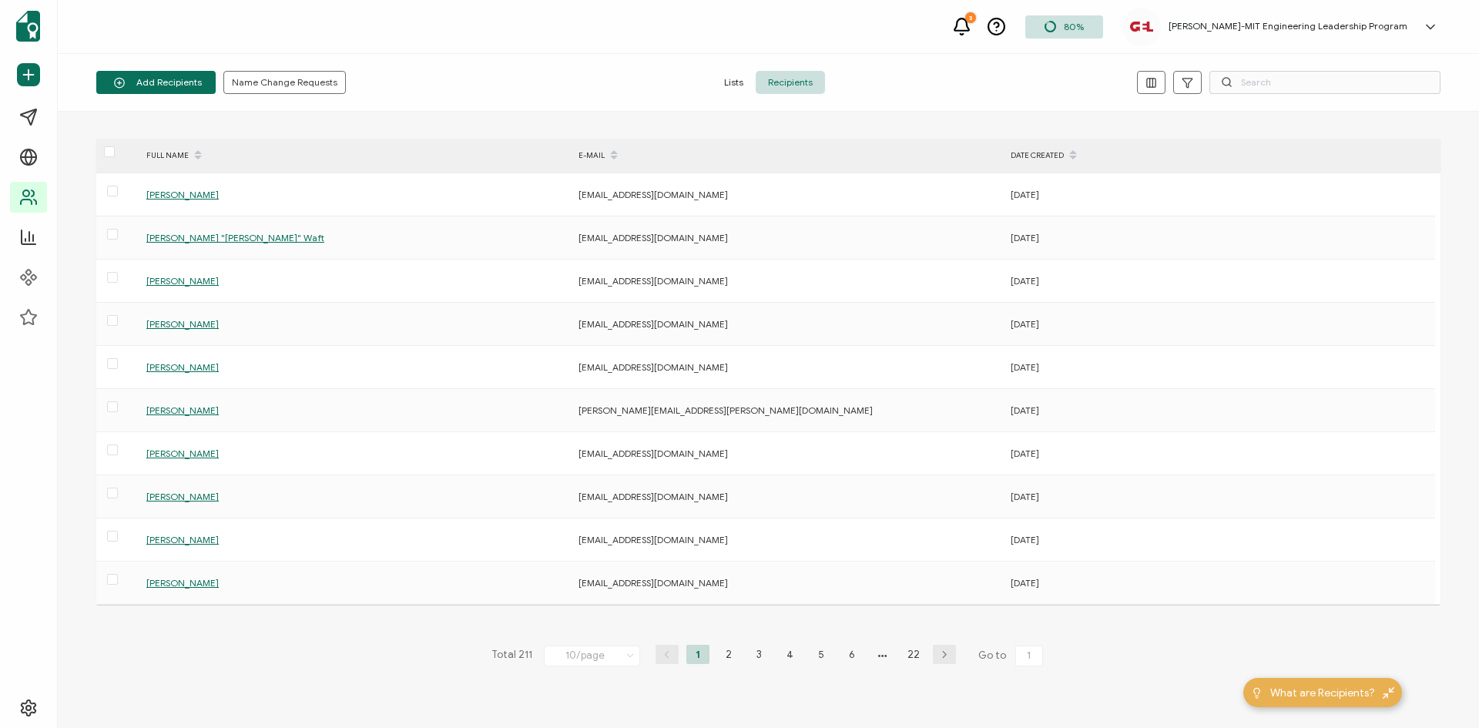
click at [933, 653] on icon "button" at bounding box center [944, 654] width 23 height 9
click at [909, 662] on li "22" at bounding box center [913, 654] width 23 height 19
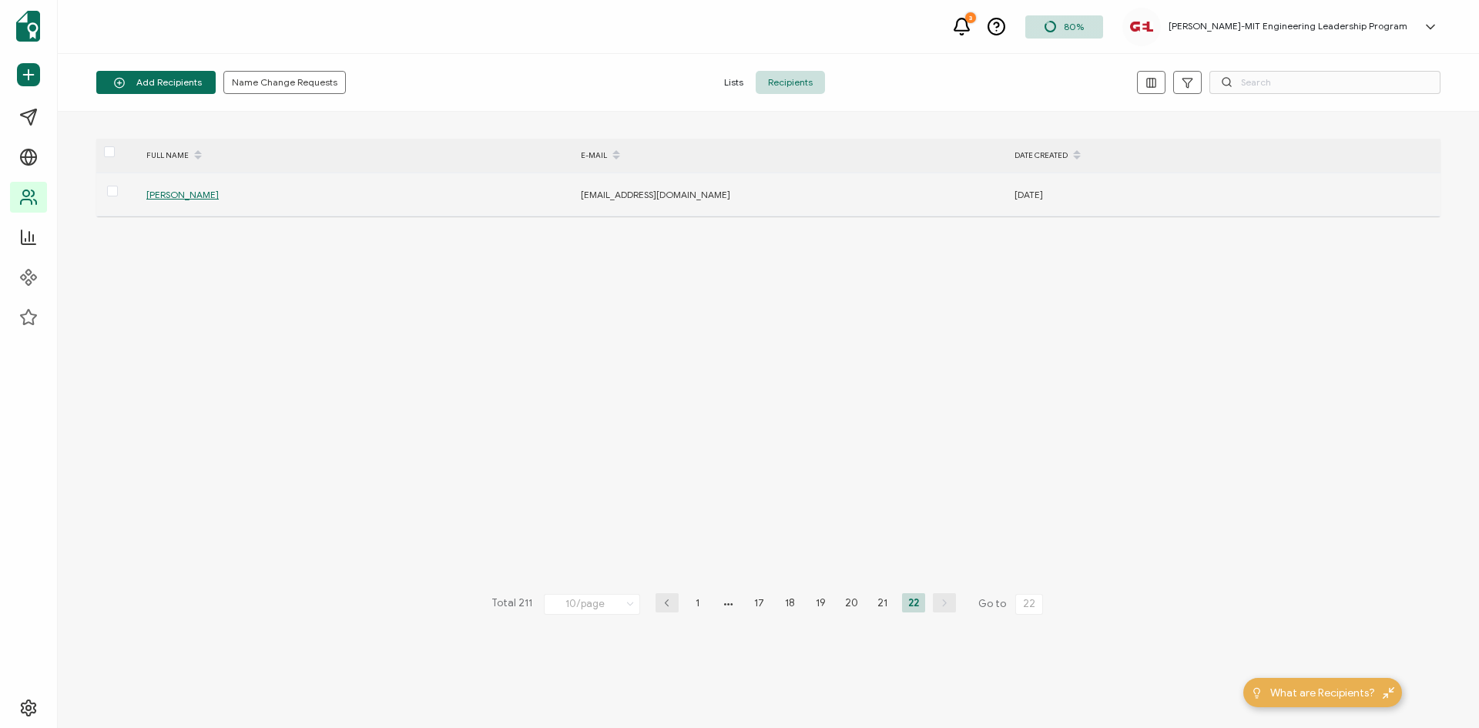
click at [183, 199] on span "Bella Aparicio" at bounding box center [182, 195] width 72 height 12
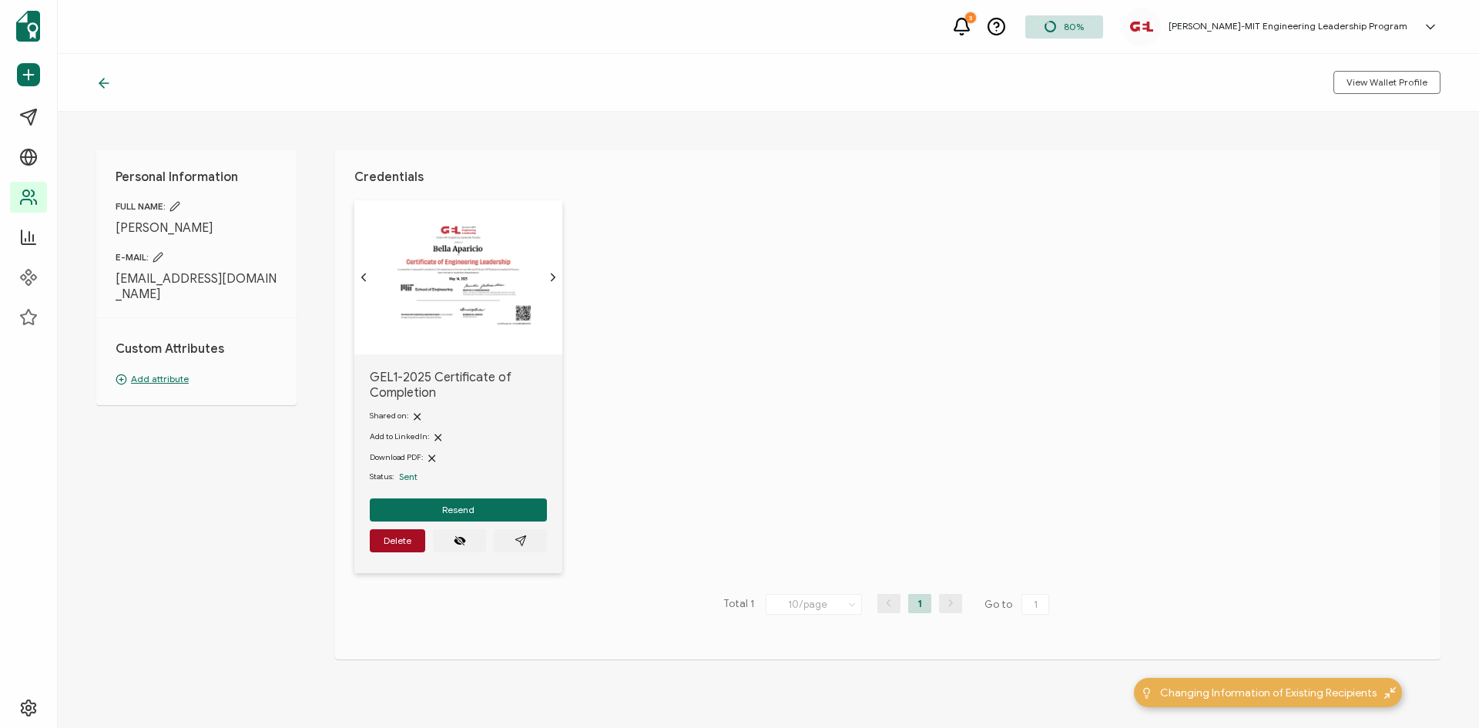
click at [512, 314] on img at bounding box center [458, 274] width 153 height 108
click at [455, 543] on icon "eye off" at bounding box center [460, 541] width 12 height 8
click at [461, 540] on icon "eye off" at bounding box center [460, 541] width 12 height 8
click at [915, 315] on div "GEL1-2025 Certificate of Completion Shared on: Add to LinkedIn: Download PDF: S…" at bounding box center [897, 396] width 1086 height 392
click at [553, 280] on icon "chevron forward outline" at bounding box center [553, 277] width 12 height 12
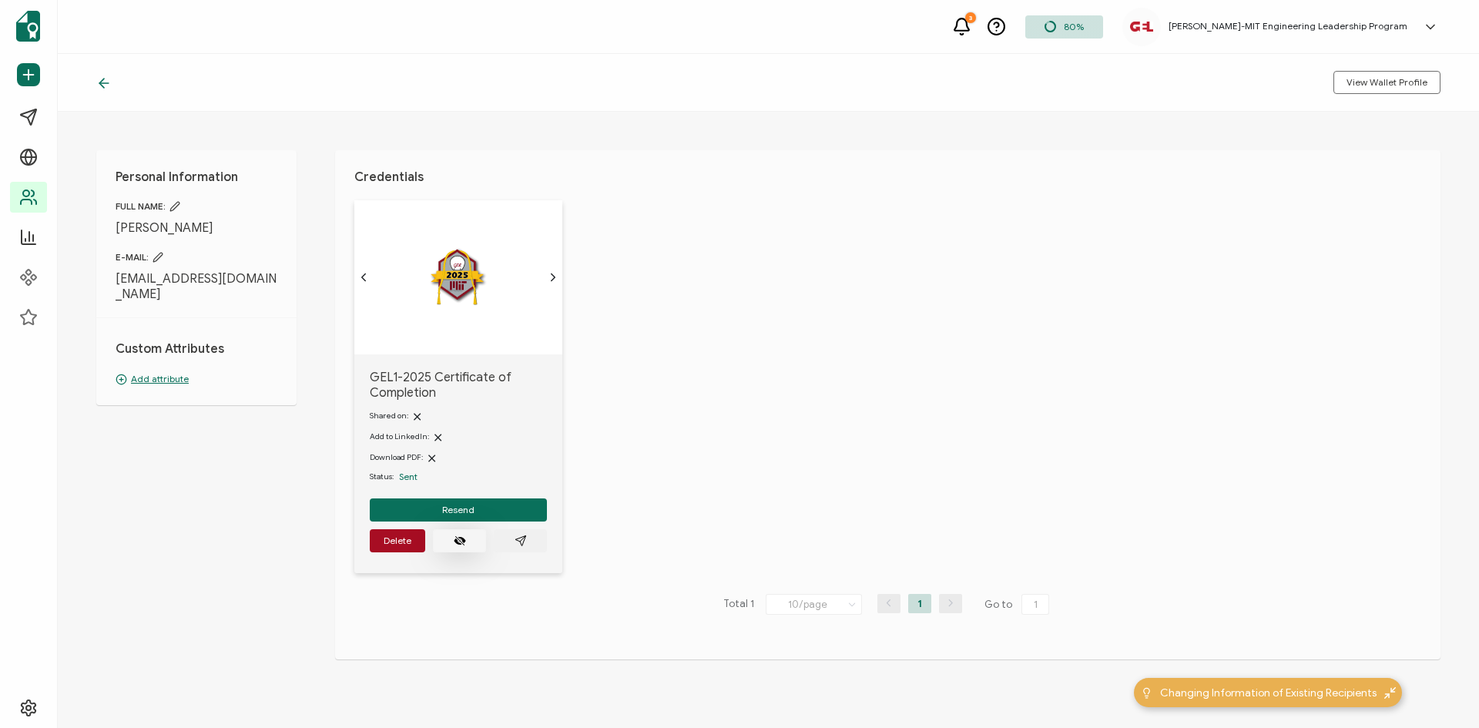
click at [366, 280] on icon "chevron back outline" at bounding box center [363, 277] width 12 height 12
click at [412, 295] on img at bounding box center [458, 274] width 153 height 108
click at [1390, 83] on span "View Wallet Profile" at bounding box center [1387, 82] width 81 height 9
